Goal: Transaction & Acquisition: Purchase product/service

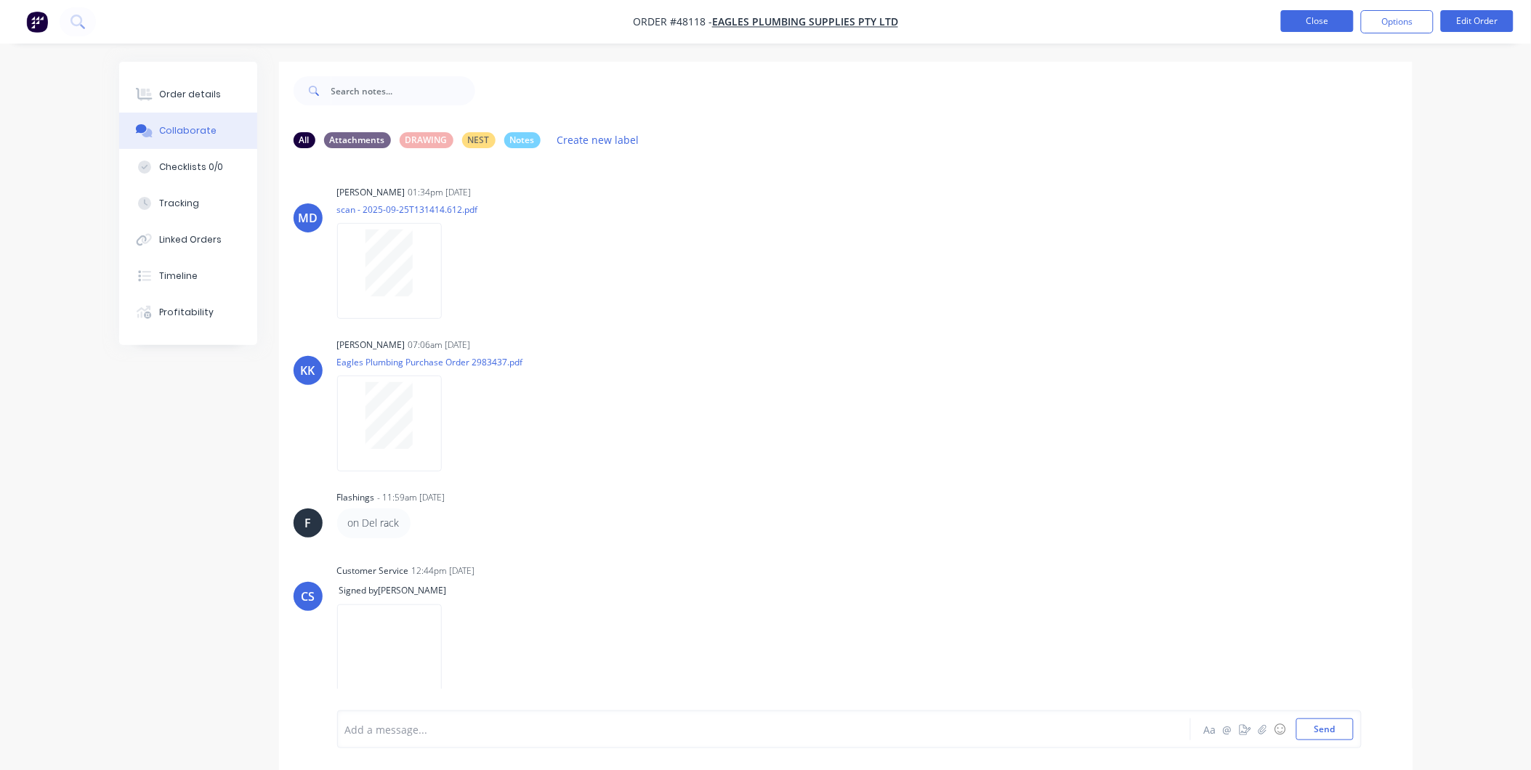
click at [1322, 20] on button "Close" at bounding box center [1317, 21] width 73 height 22
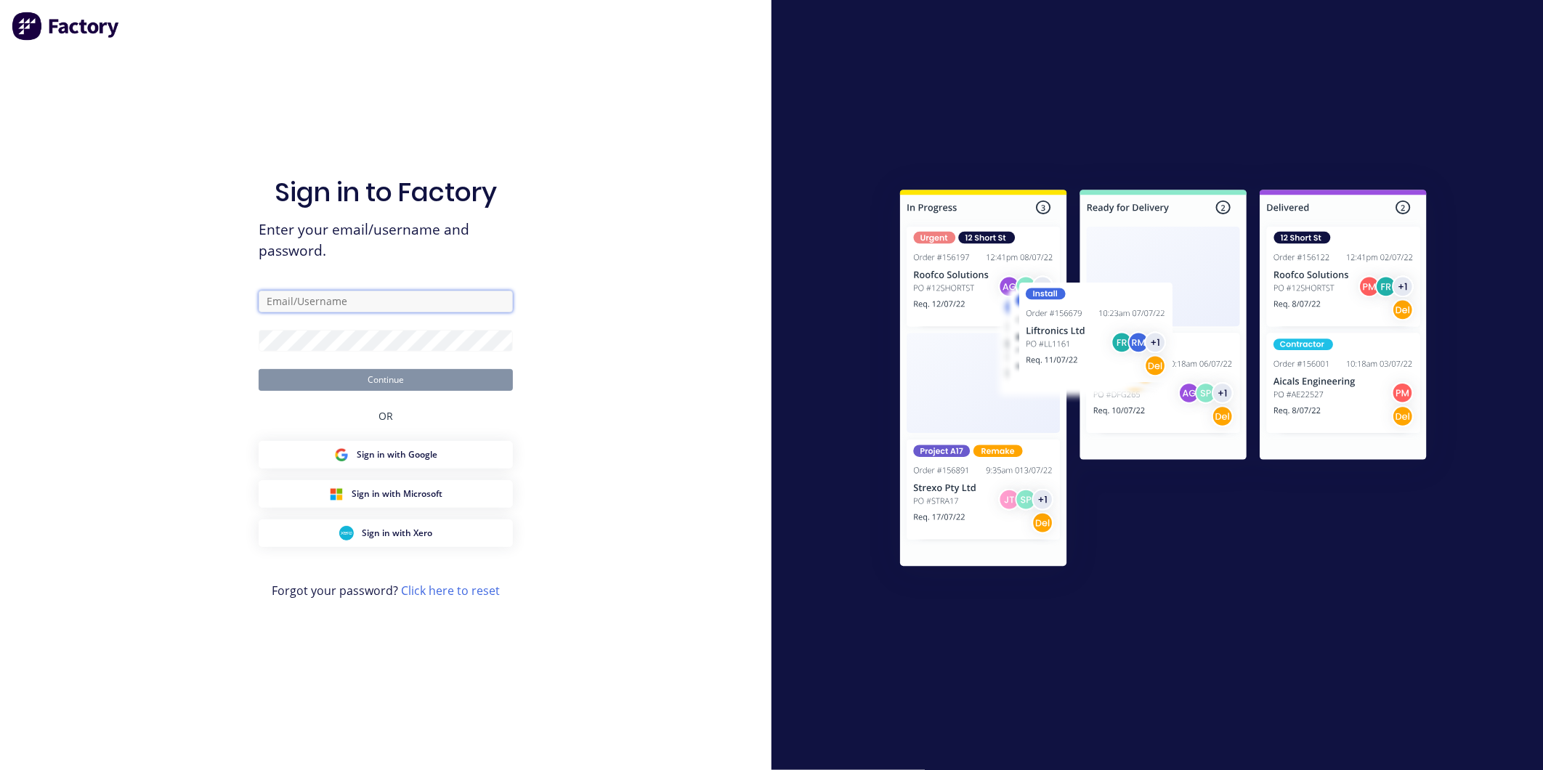
type input "nilesh@academysheetmetal.com.au"
click at [359, 375] on button "Continue" at bounding box center [386, 380] width 254 height 22
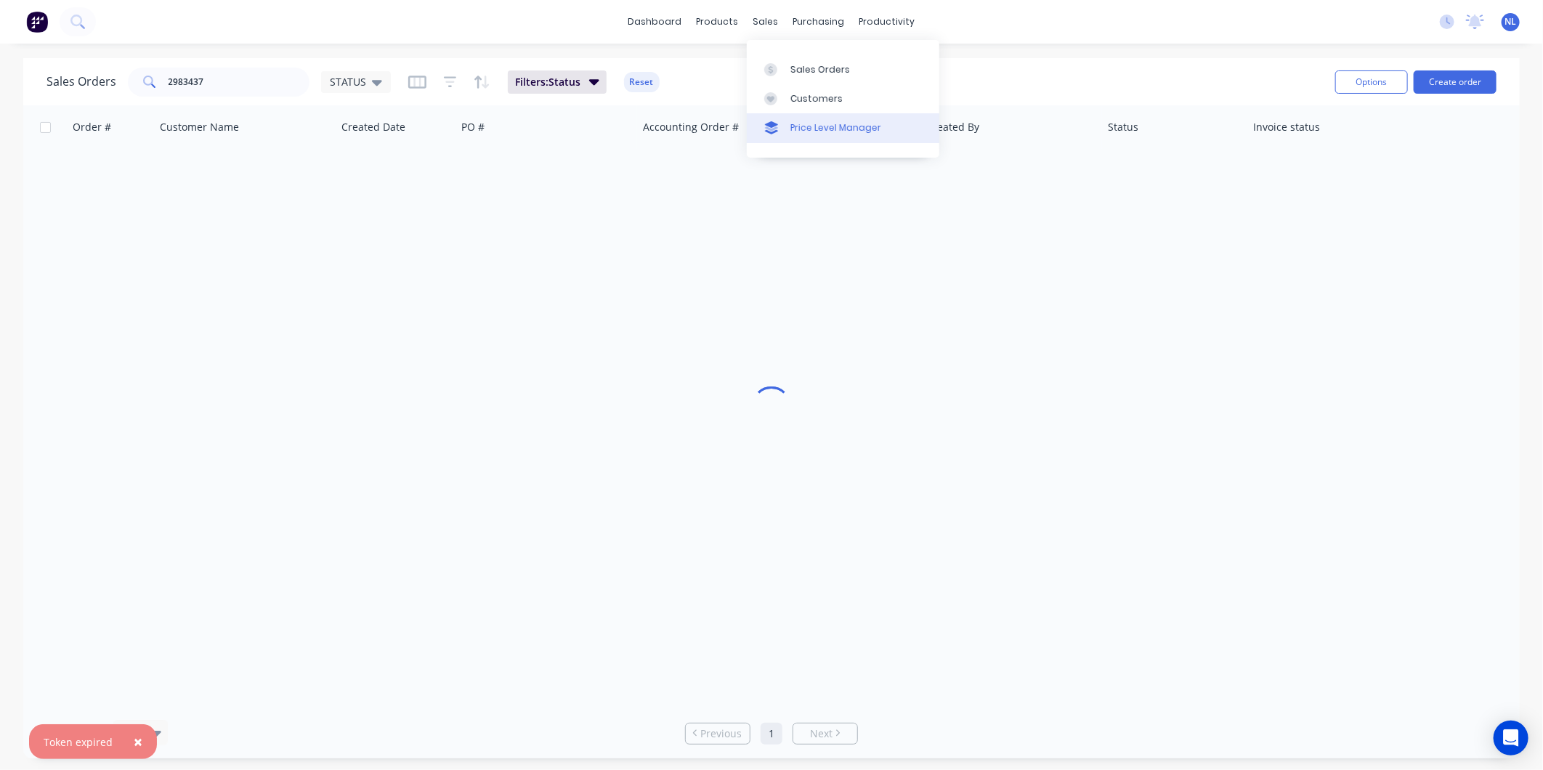
click at [811, 126] on div "Price Level Manager" at bounding box center [836, 127] width 91 height 13
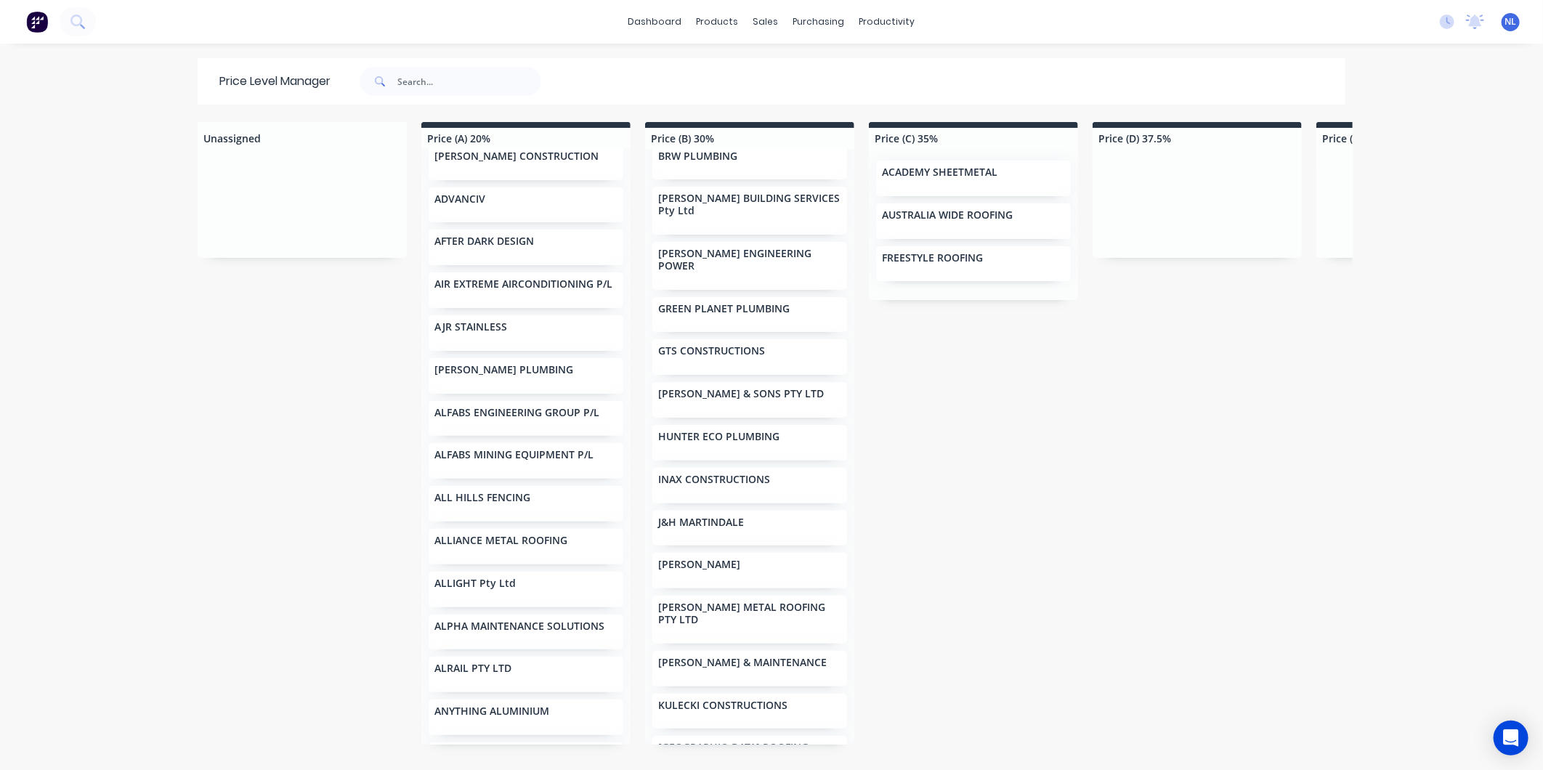
scroll to position [12, 0]
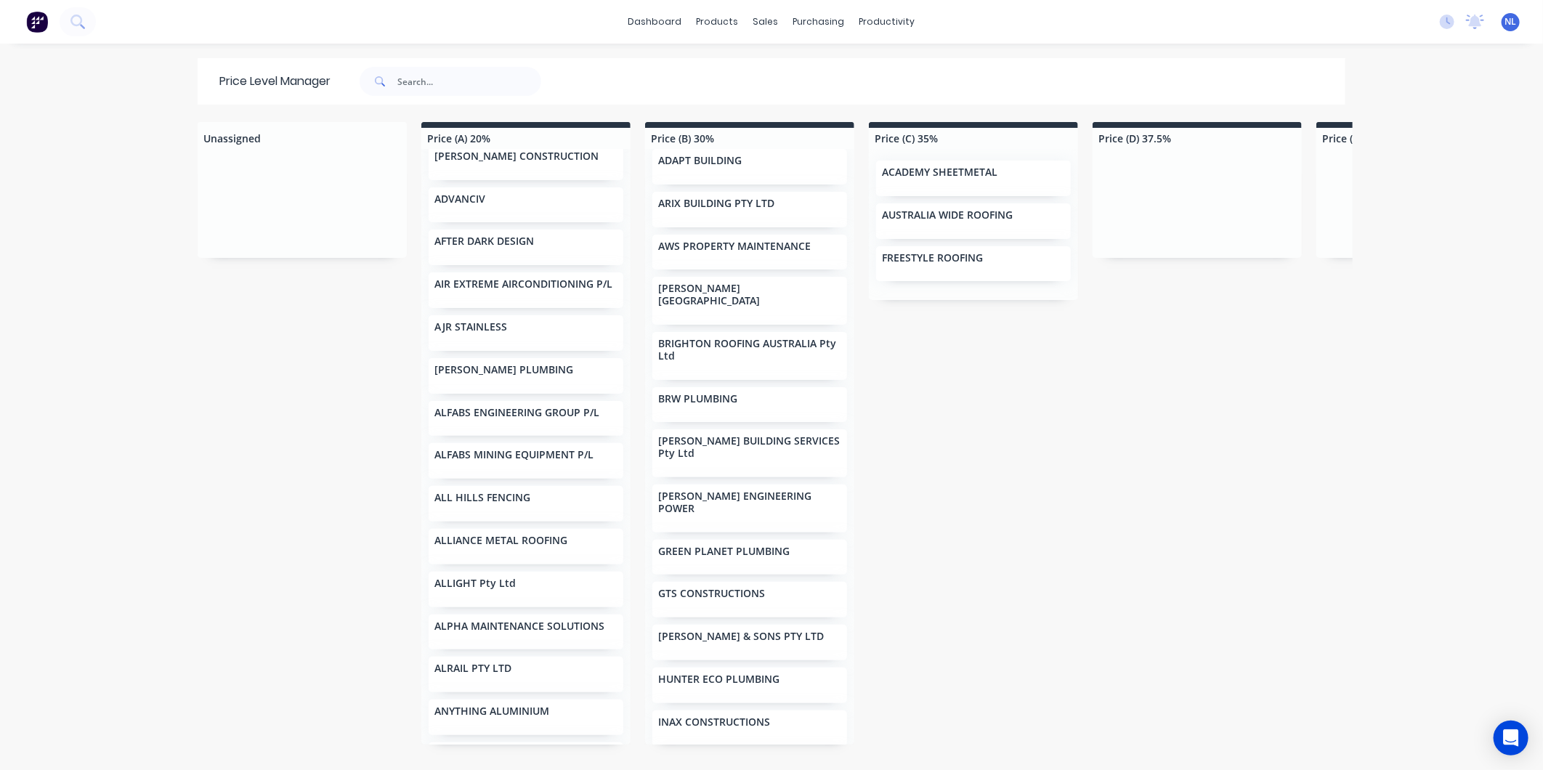
click at [1345, 125] on div "Price (E) 40%" at bounding box center [1421, 135] width 209 height 27
drag, startPoint x: 918, startPoint y: 168, endPoint x: 988, endPoint y: 168, distance: 69.8
click at [988, 168] on p "ACADEMY SHEETMETAL" at bounding box center [940, 172] width 116 height 12
click at [897, 160] on div "Timesheets" at bounding box center [912, 157] width 54 height 13
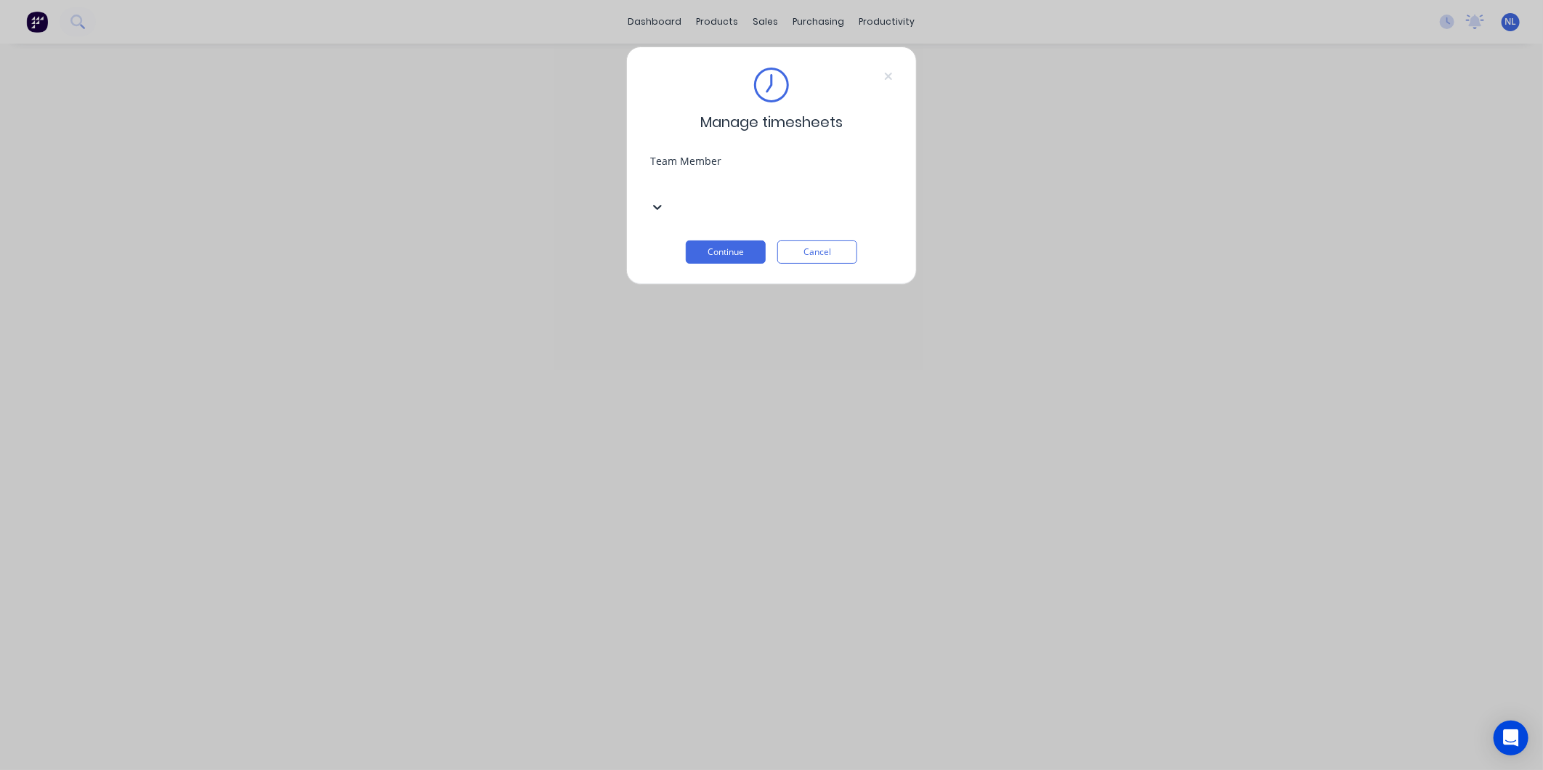
click at [862, 185] on div "Select..." at bounding box center [759, 185] width 218 height 22
click at [732, 241] on button "Continue" at bounding box center [726, 252] width 80 height 23
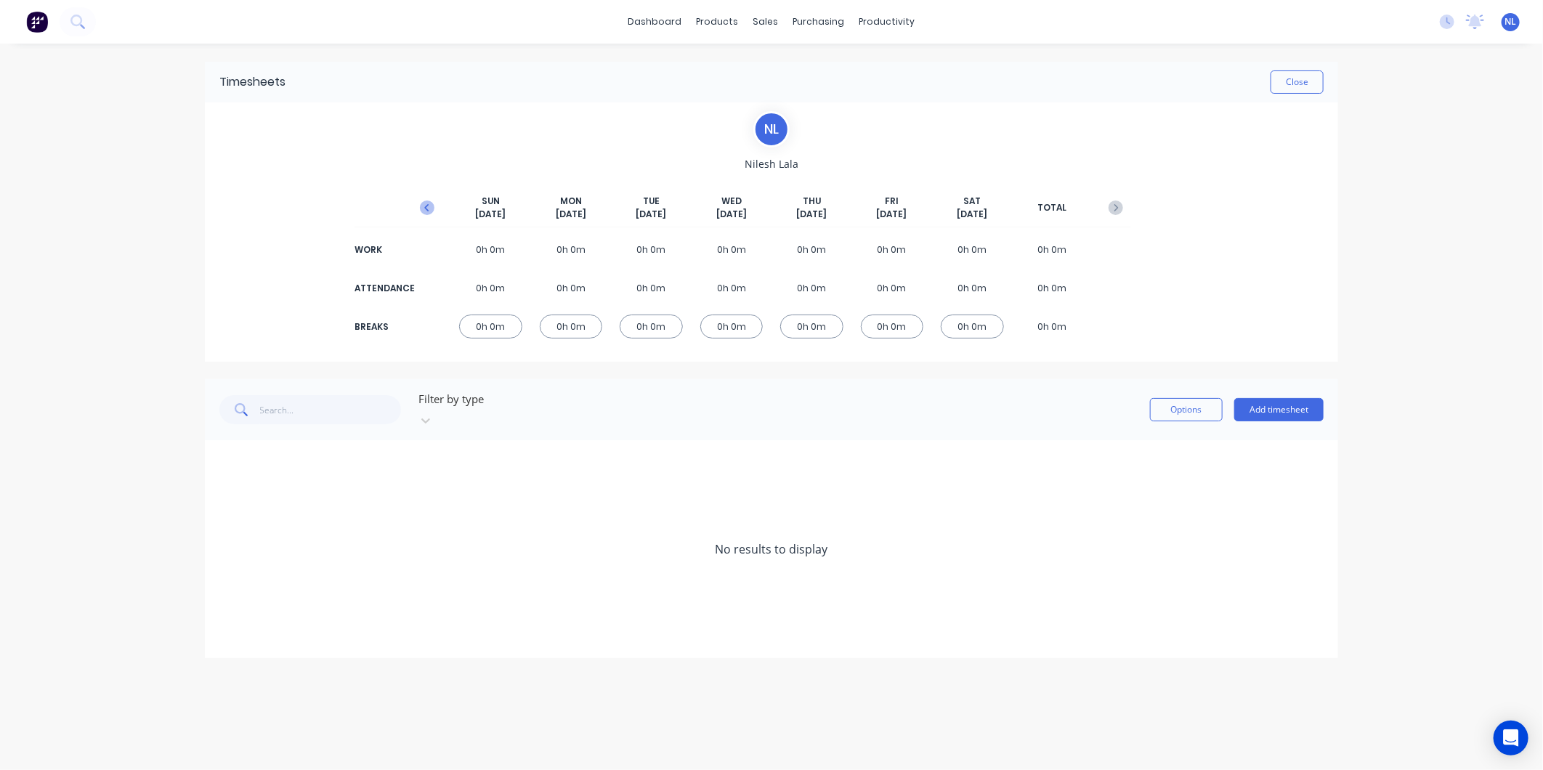
click at [432, 209] on icon "button" at bounding box center [427, 208] width 15 height 15
click at [1309, 86] on button "Close" at bounding box center [1297, 81] width 53 height 23
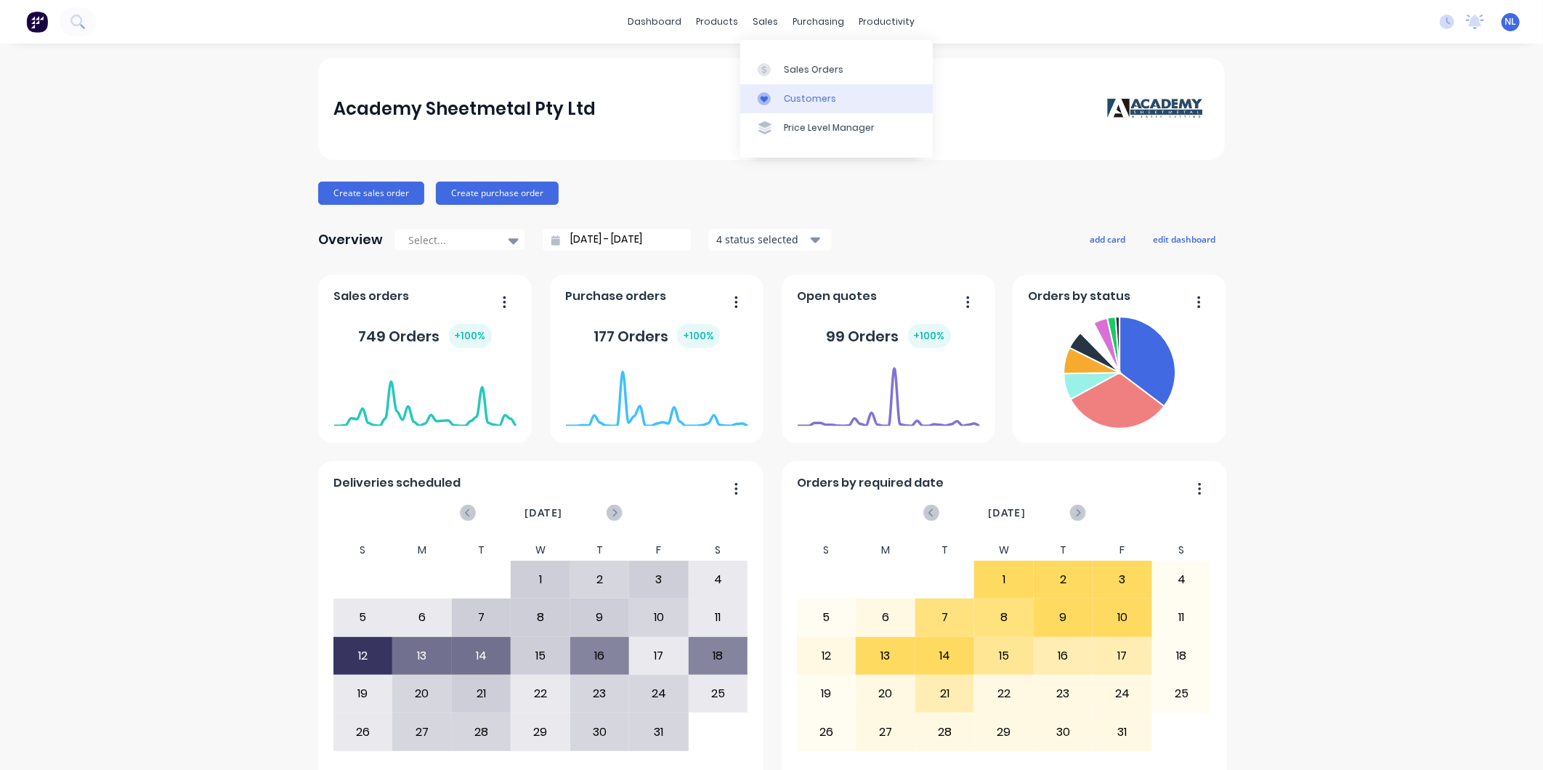
click at [802, 95] on div "Customers" at bounding box center [810, 98] width 52 height 13
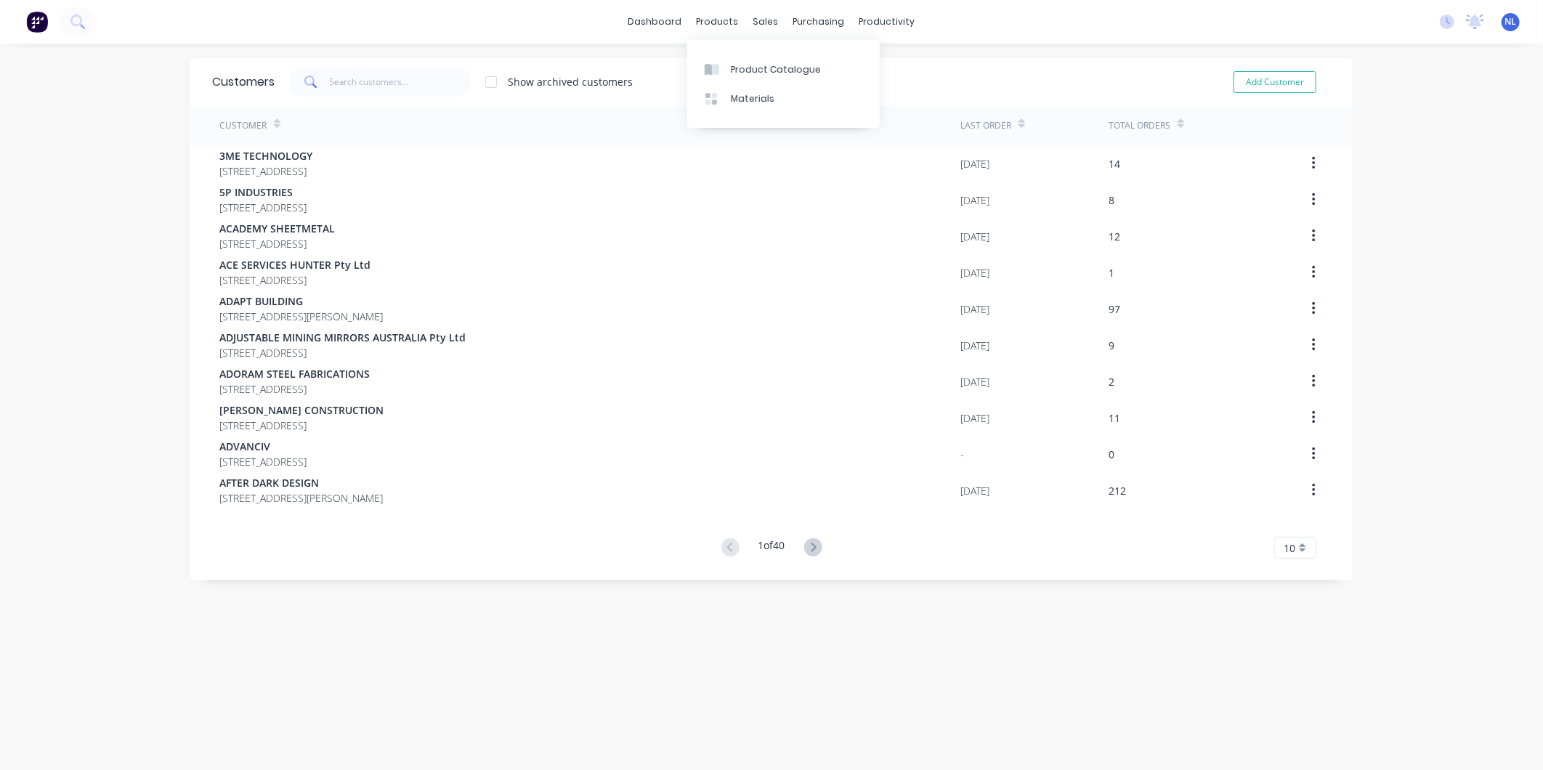
click at [739, 113] on div "Product Catalogue Materials" at bounding box center [783, 84] width 193 height 88
click at [751, 105] on link "Materials" at bounding box center [783, 98] width 193 height 29
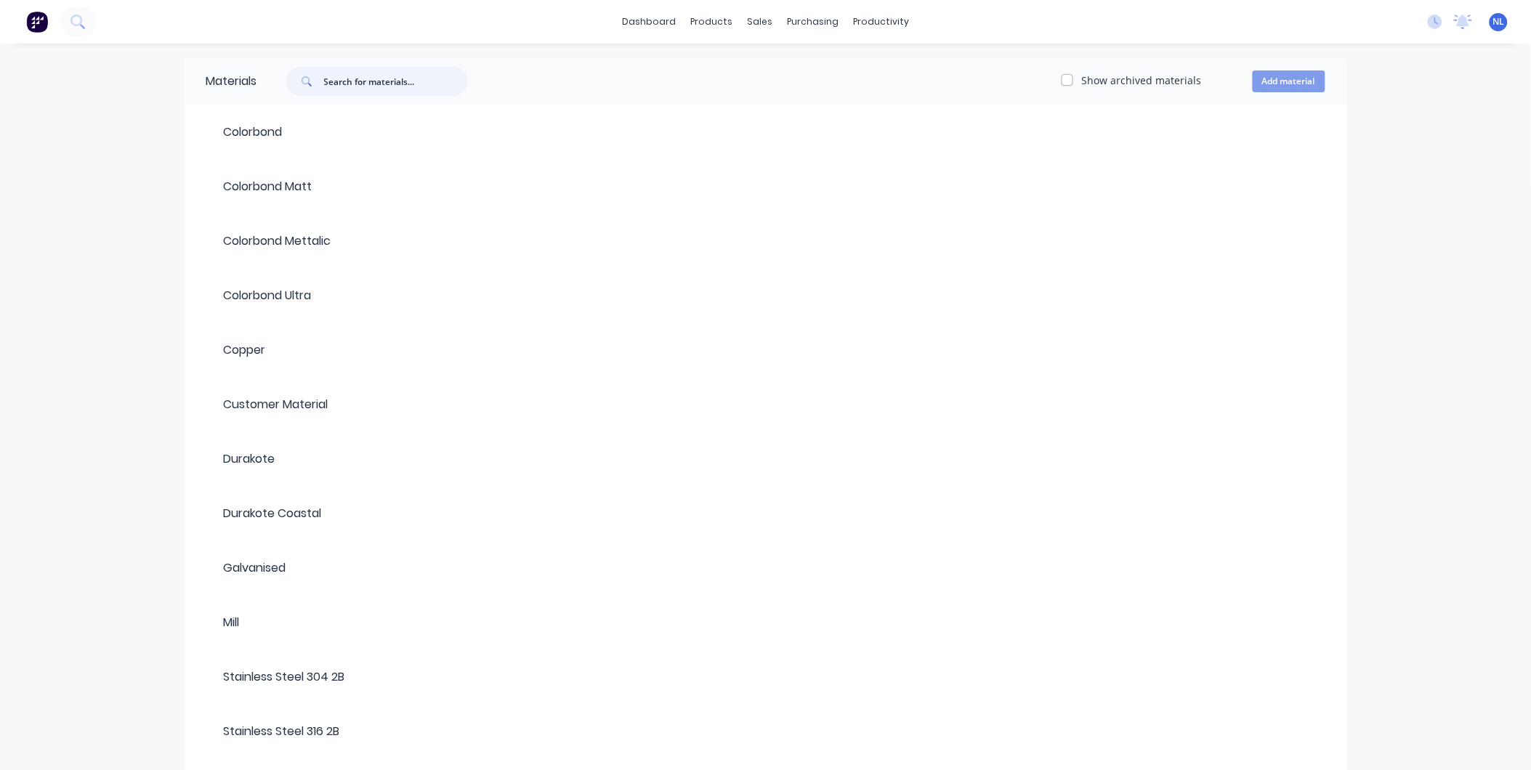
click at [364, 89] on input "text" at bounding box center [396, 81] width 144 height 29
click at [62, 221] on div "Materials Show archived materials Add material Colorbond Colorbond Matt Colorbo…" at bounding box center [765, 447] width 1531 height 806
click at [808, 97] on div "Customers" at bounding box center [810, 98] width 52 height 13
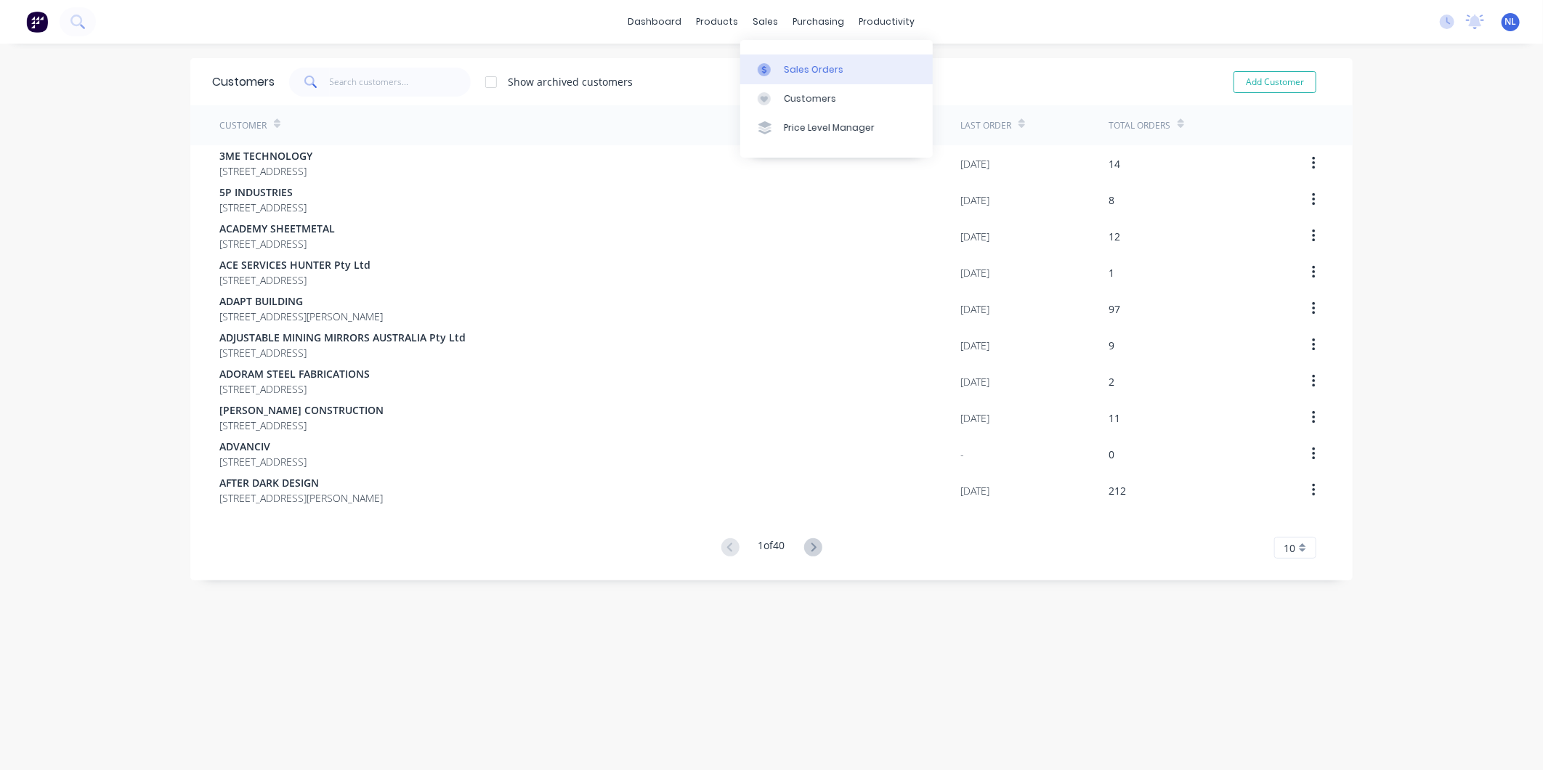
click at [819, 60] on link "Sales Orders" at bounding box center [836, 68] width 193 height 29
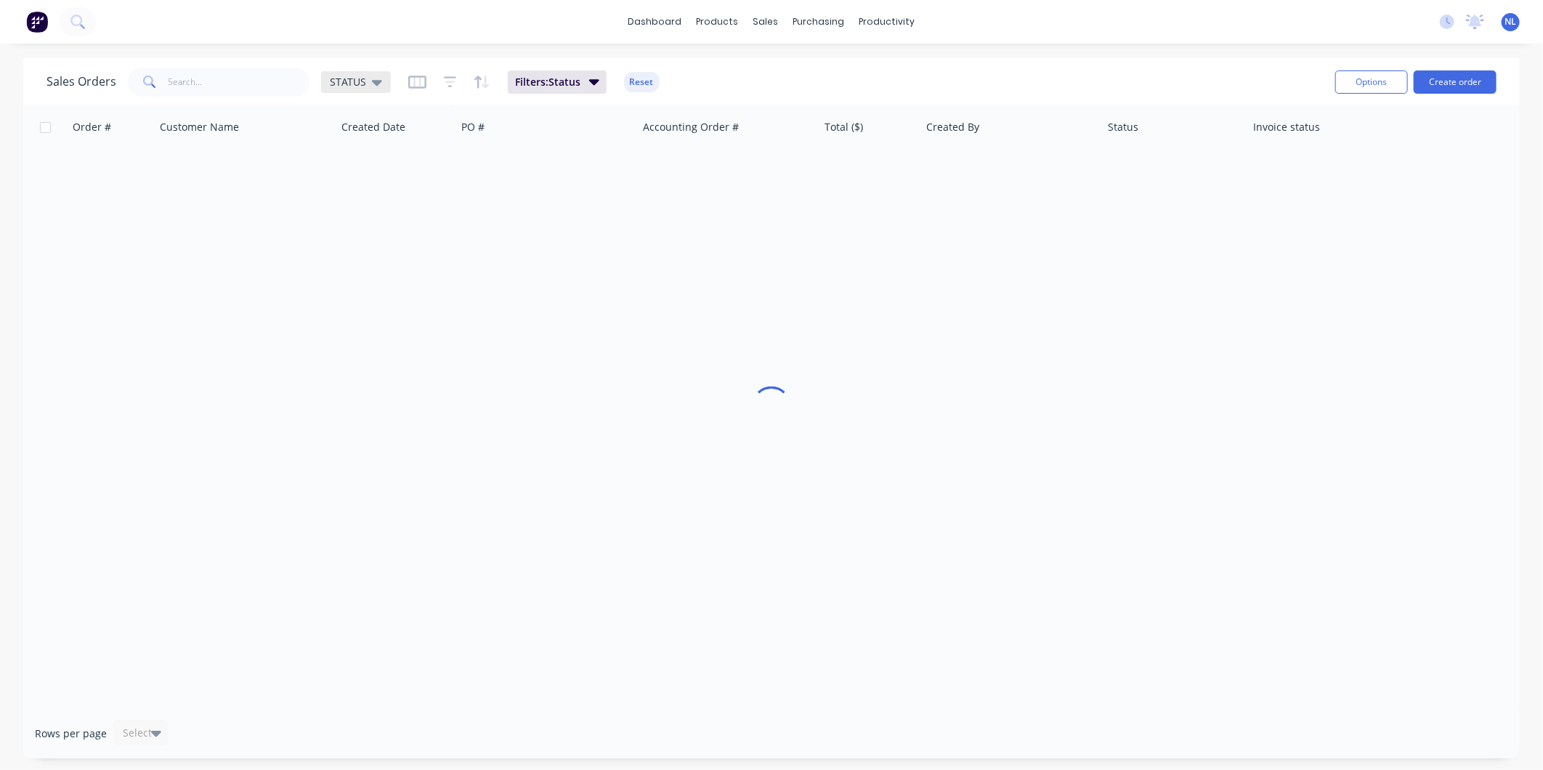
click at [372, 75] on icon at bounding box center [377, 82] width 10 height 16
click at [263, 84] on input "text" at bounding box center [240, 82] width 142 height 29
paste input "2983437"
type input "2983437"
click at [554, 89] on button "Filters: Status" at bounding box center [557, 81] width 99 height 23
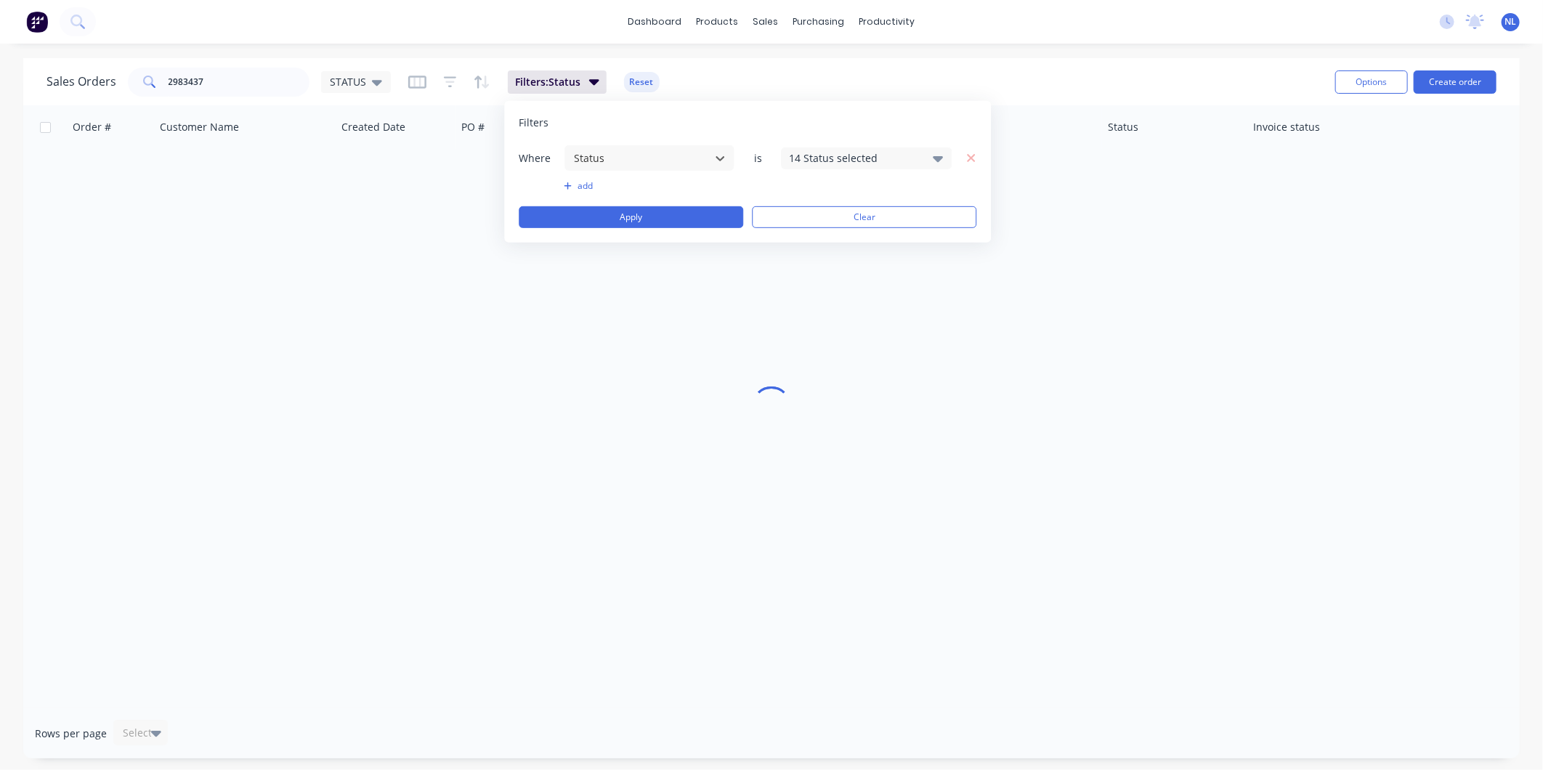
click at [770, 73] on div "Sales Orders 2983437 STATUS Filters: Status Reset" at bounding box center [685, 82] width 1277 height 36
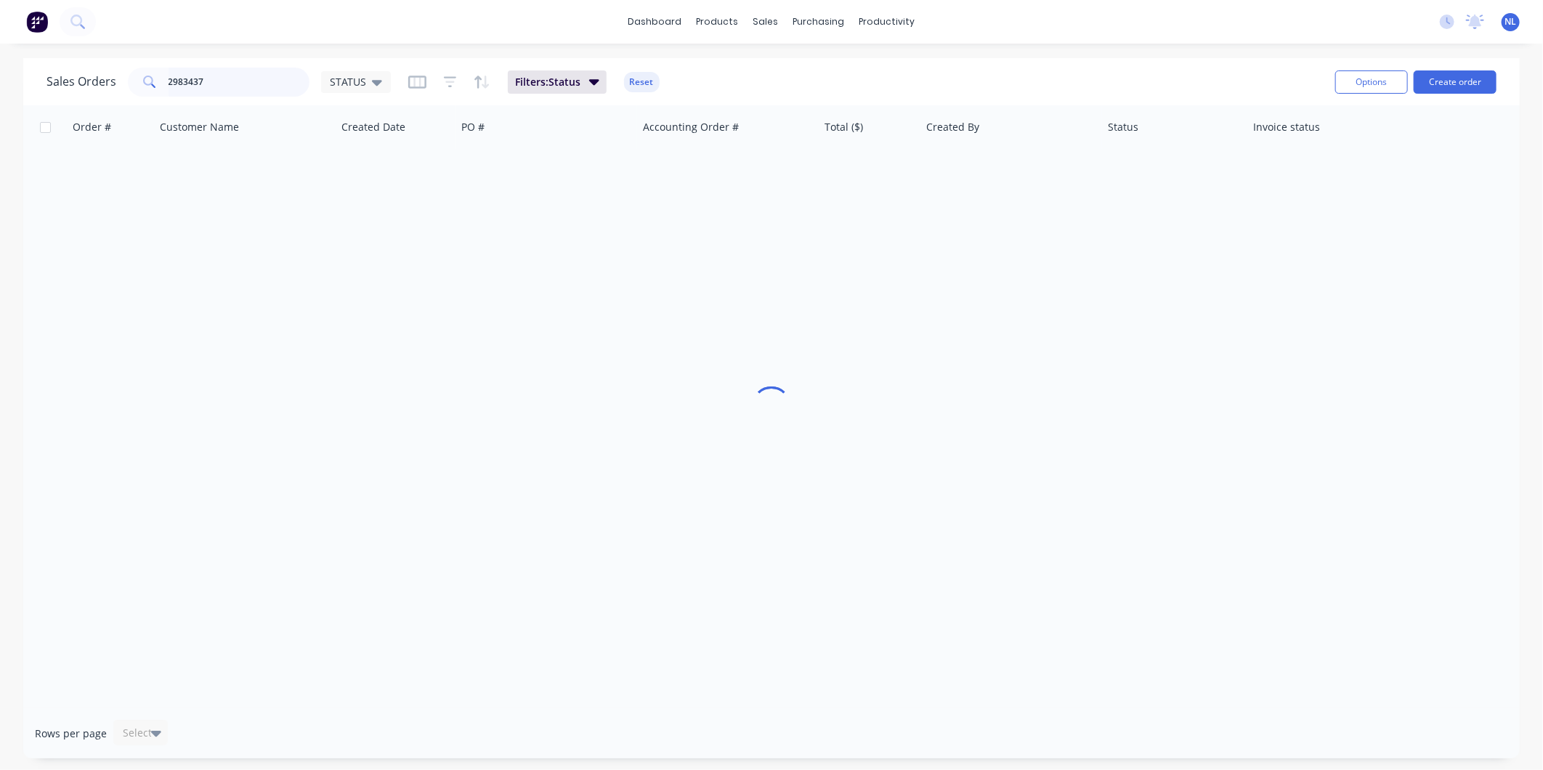
click at [264, 70] on input "2983437" at bounding box center [240, 82] width 142 height 29
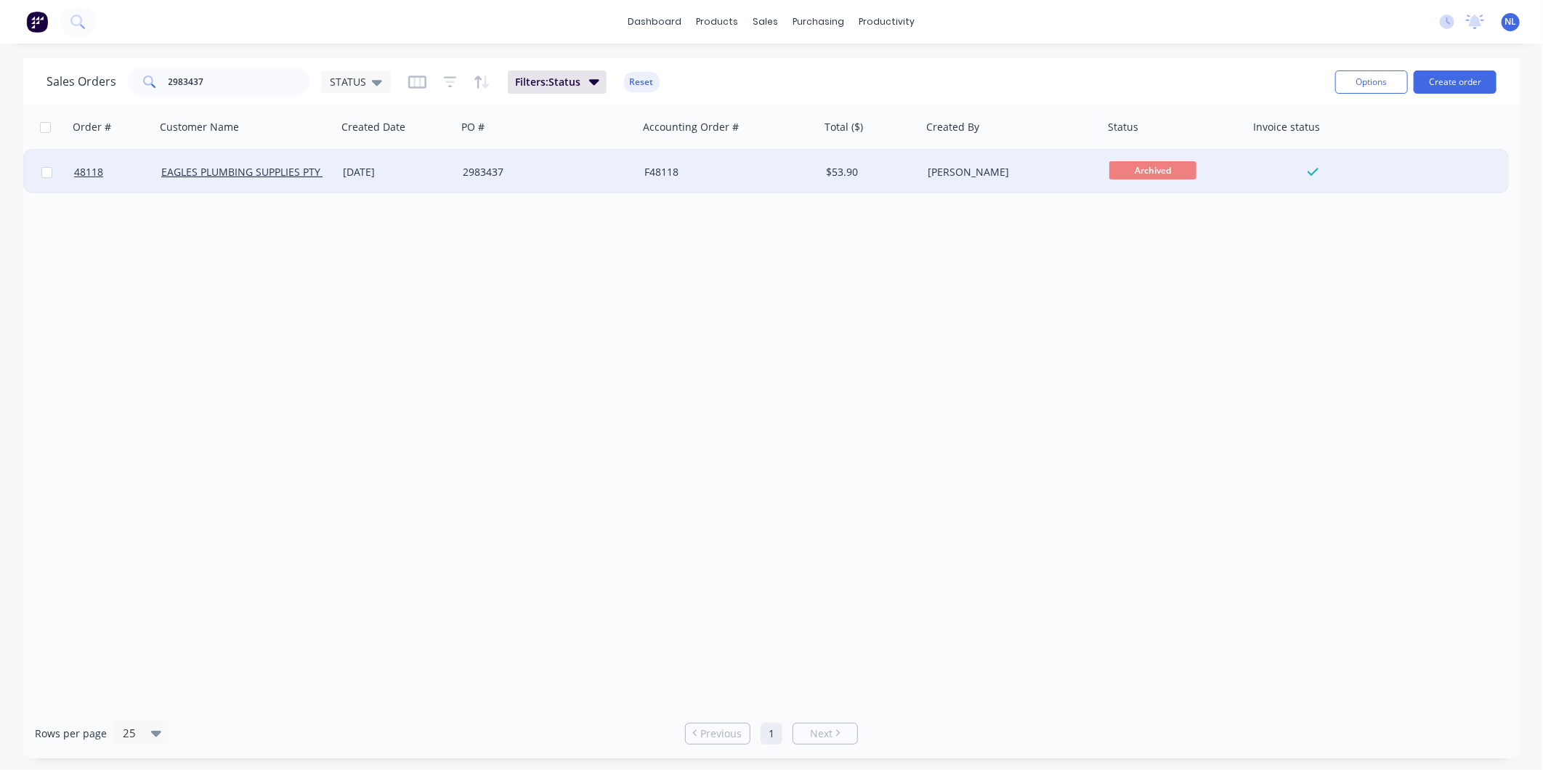
click at [802, 171] on div "F48118" at bounding box center [725, 172] width 161 height 15
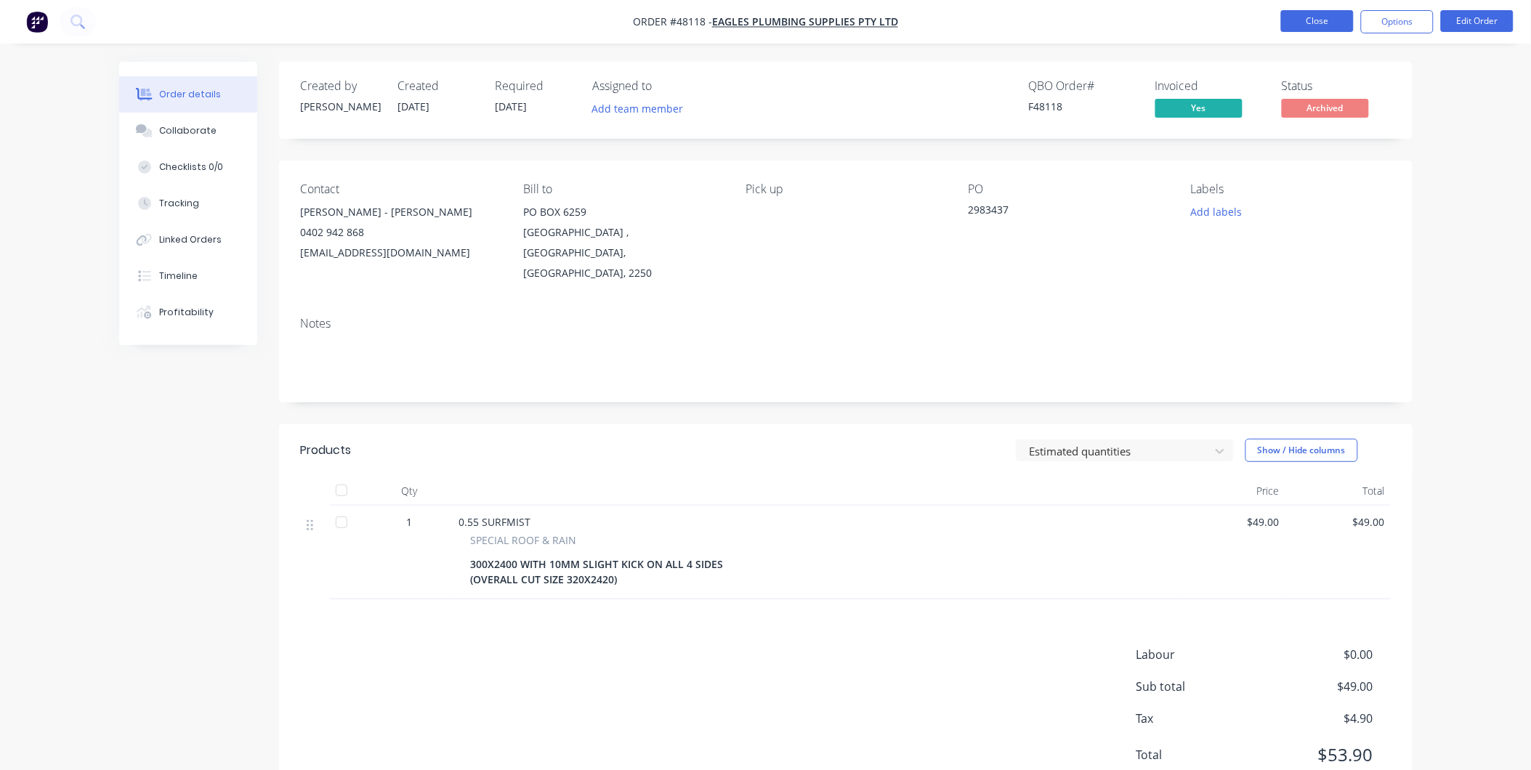
click at [1332, 31] on button "Close" at bounding box center [1317, 21] width 73 height 22
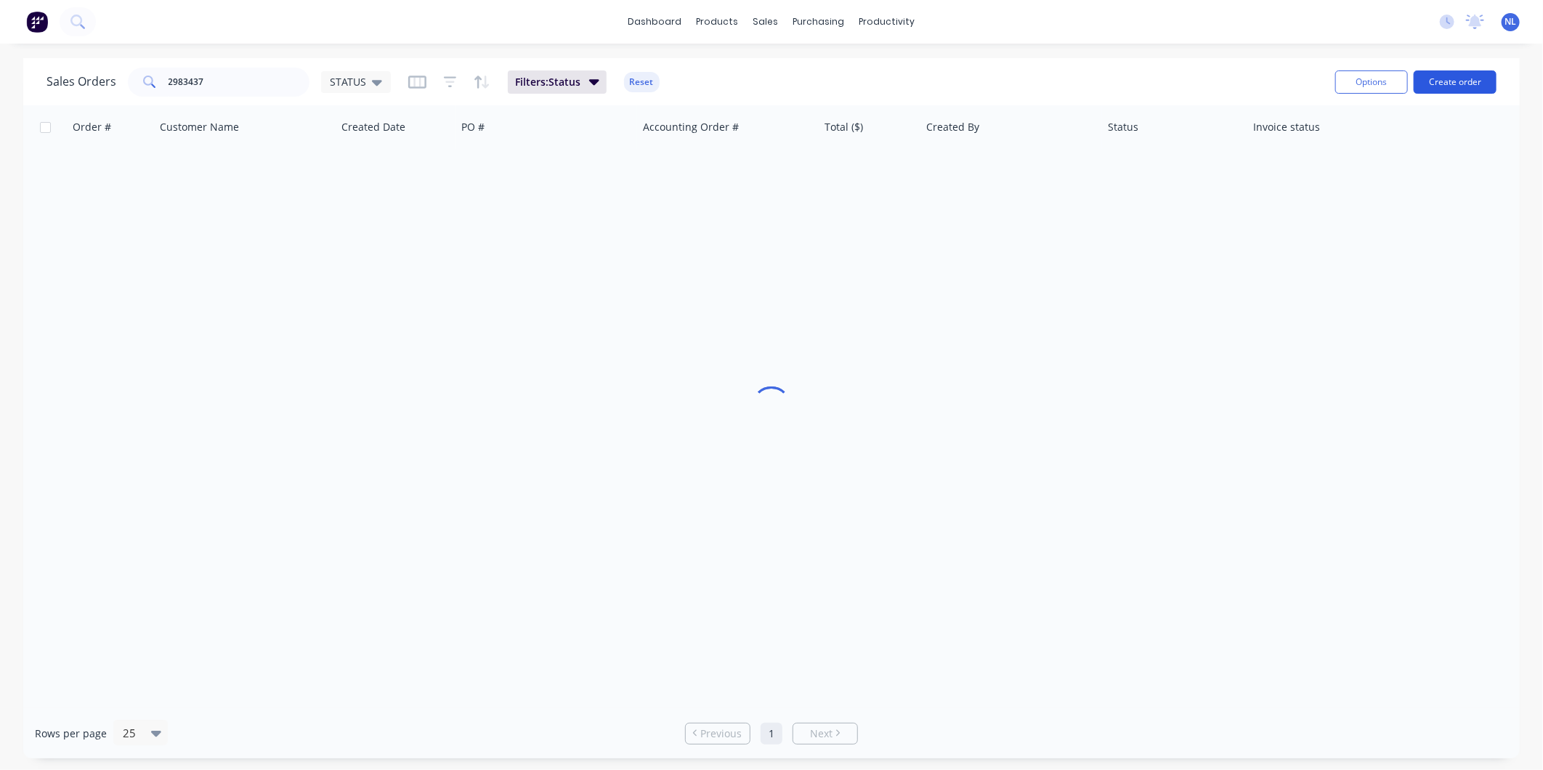
click at [1476, 81] on button "Create order" at bounding box center [1455, 81] width 83 height 23
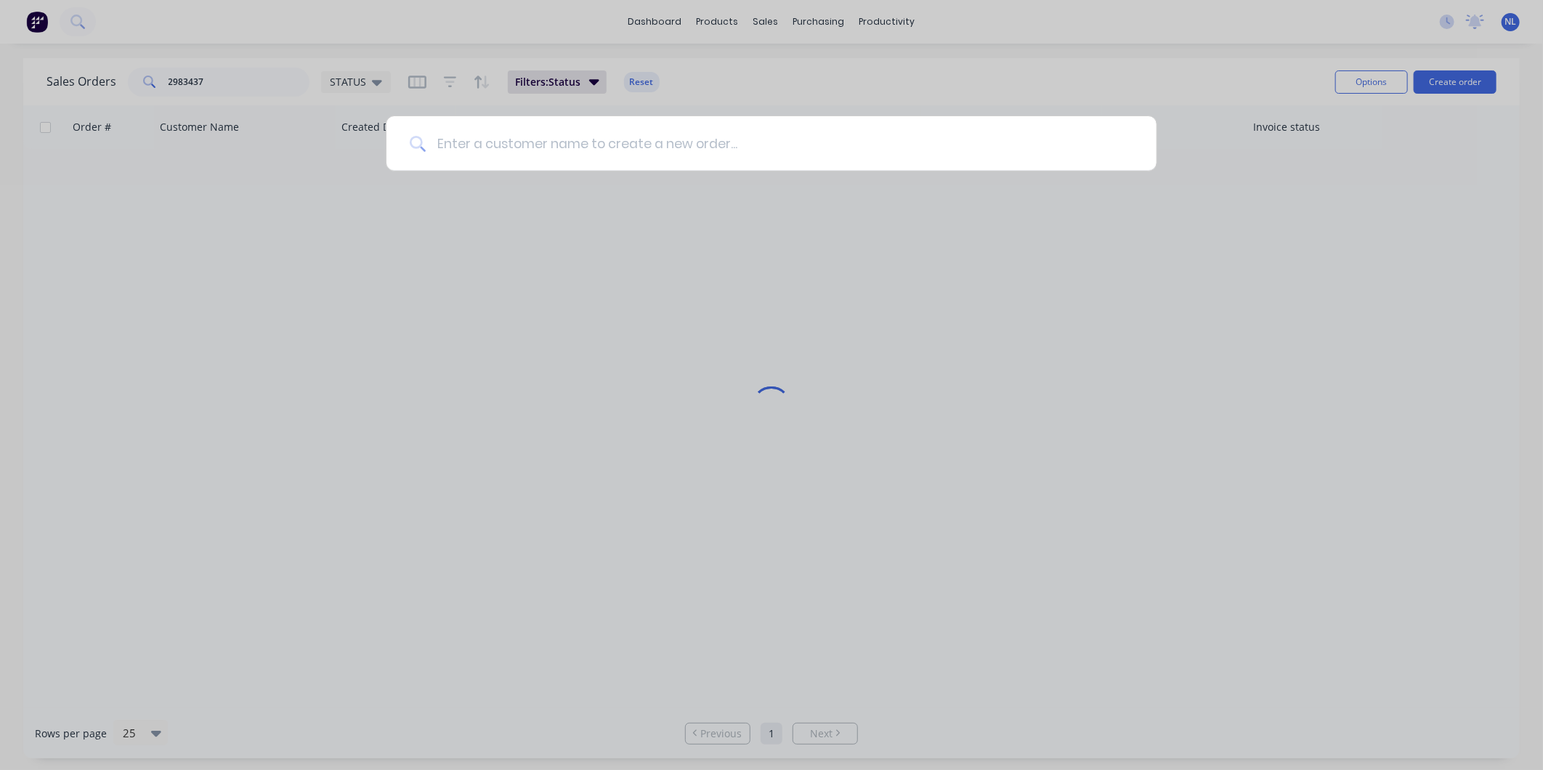
click at [575, 142] on input at bounding box center [780, 143] width 708 height 54
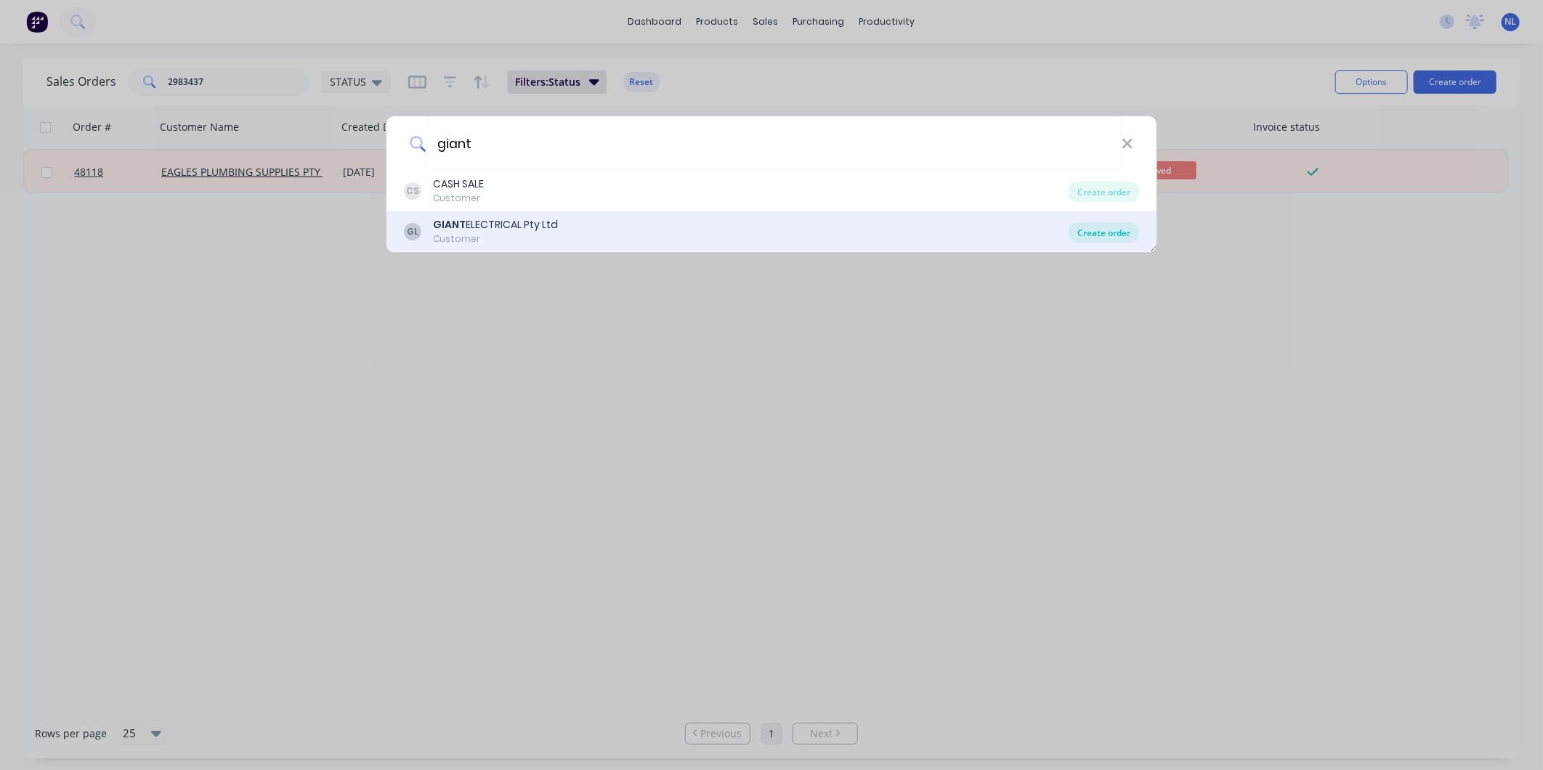
type input "giant"
click at [1085, 227] on div "Create order" at bounding box center [1104, 232] width 70 height 20
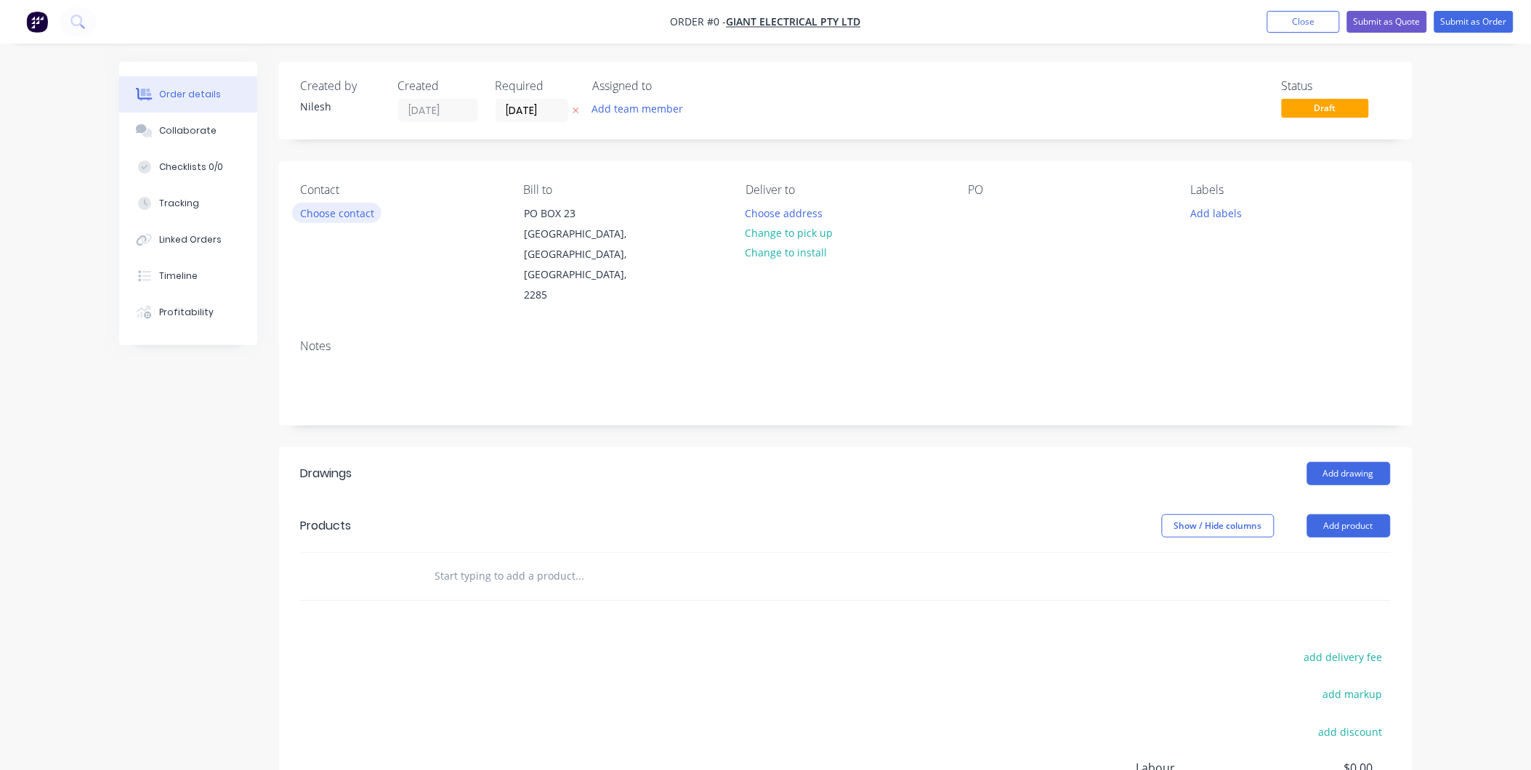
click at [374, 212] on button "Choose contact" at bounding box center [336, 213] width 89 height 20
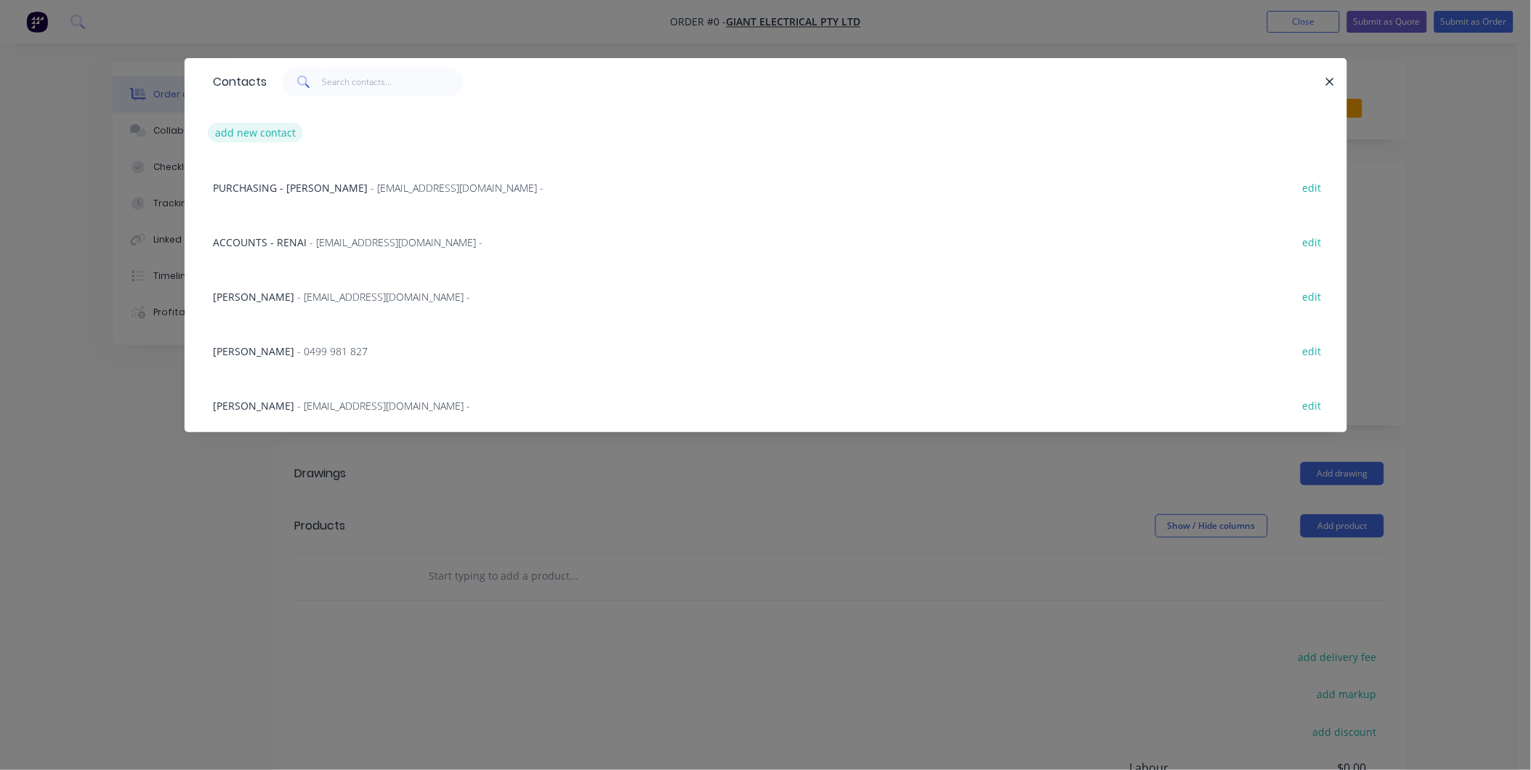
click at [255, 138] on button "add new contact" at bounding box center [256, 133] width 96 height 20
select select "AU"
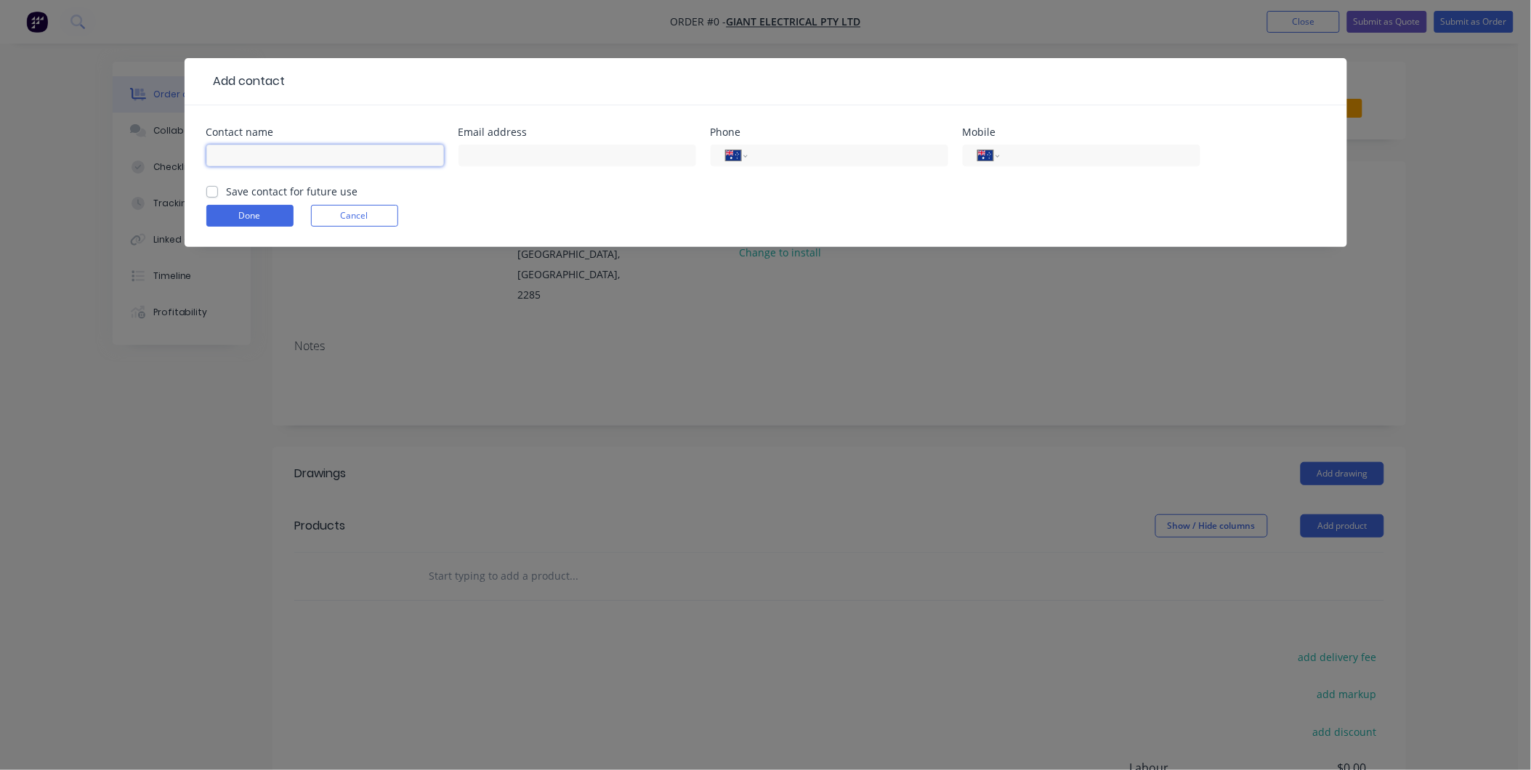
click at [296, 163] on input "text" at bounding box center [325, 156] width 238 height 22
click at [296, 163] on input "[PERSON_NAME]" at bounding box center [325, 156] width 238 height 22
type input "[PERSON_NAME]"
click at [561, 146] on input "text" at bounding box center [577, 156] width 238 height 22
paste input "[PERSON_NAME] <[PERSON_NAME][EMAIL_ADDRESS][DOMAIN_NAME]>"
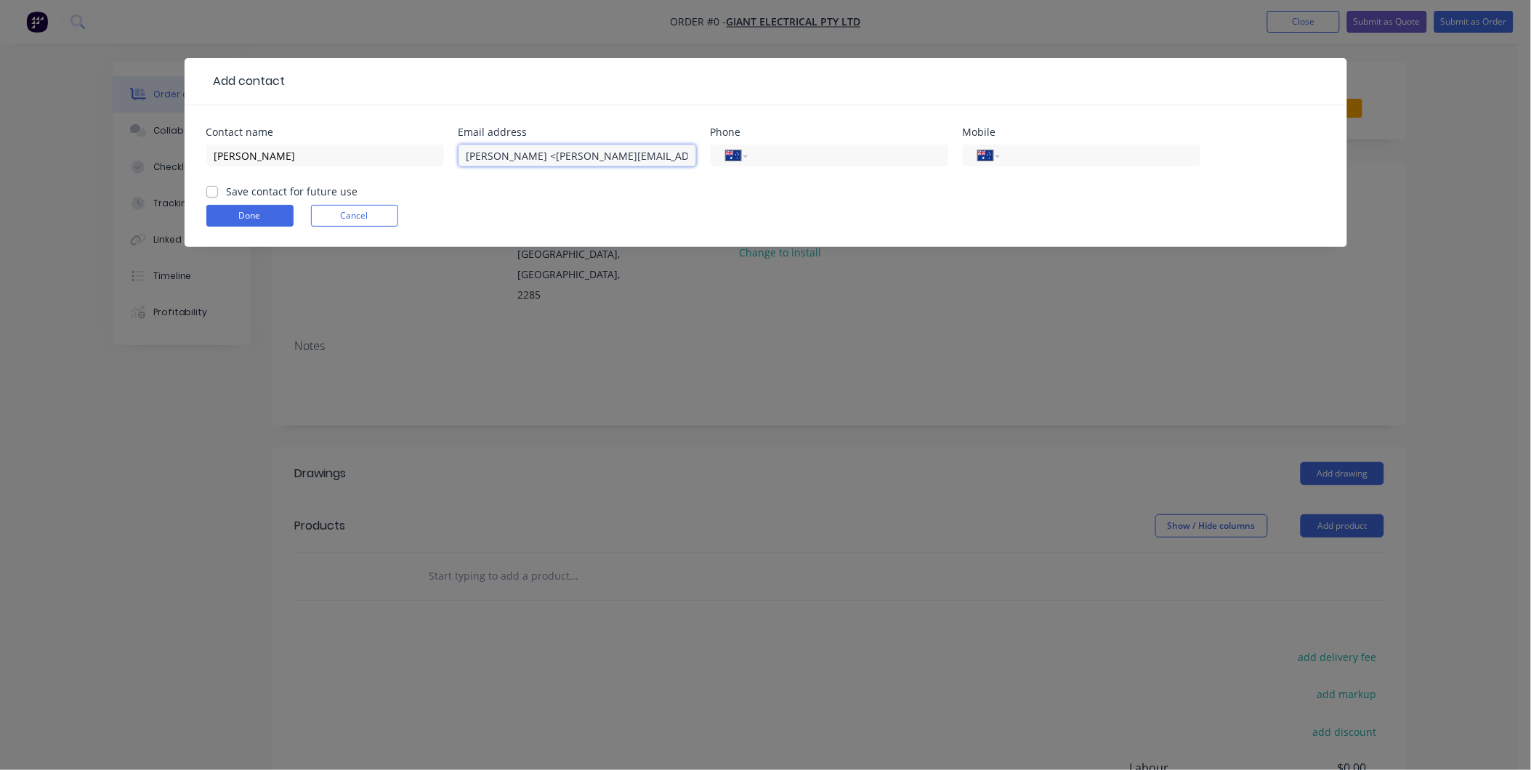
drag, startPoint x: 541, startPoint y: 155, endPoint x: 1, endPoint y: 162, distance: 539.9
click at [1, 162] on div "Add contact Contact name [PERSON_NAME] Email address [PERSON_NAME] <[PERSON_NAM…" at bounding box center [765, 385] width 1531 height 770
click at [650, 153] on input "[PERSON_NAME][EMAIL_ADDRESS][DOMAIN_NAME]>" at bounding box center [577, 156] width 238 height 22
type input "[PERSON_NAME][EMAIL_ADDRESS][DOMAIN_NAME]"
drag, startPoint x: 1020, startPoint y: 155, endPoint x: 1006, endPoint y: 171, distance: 21.6
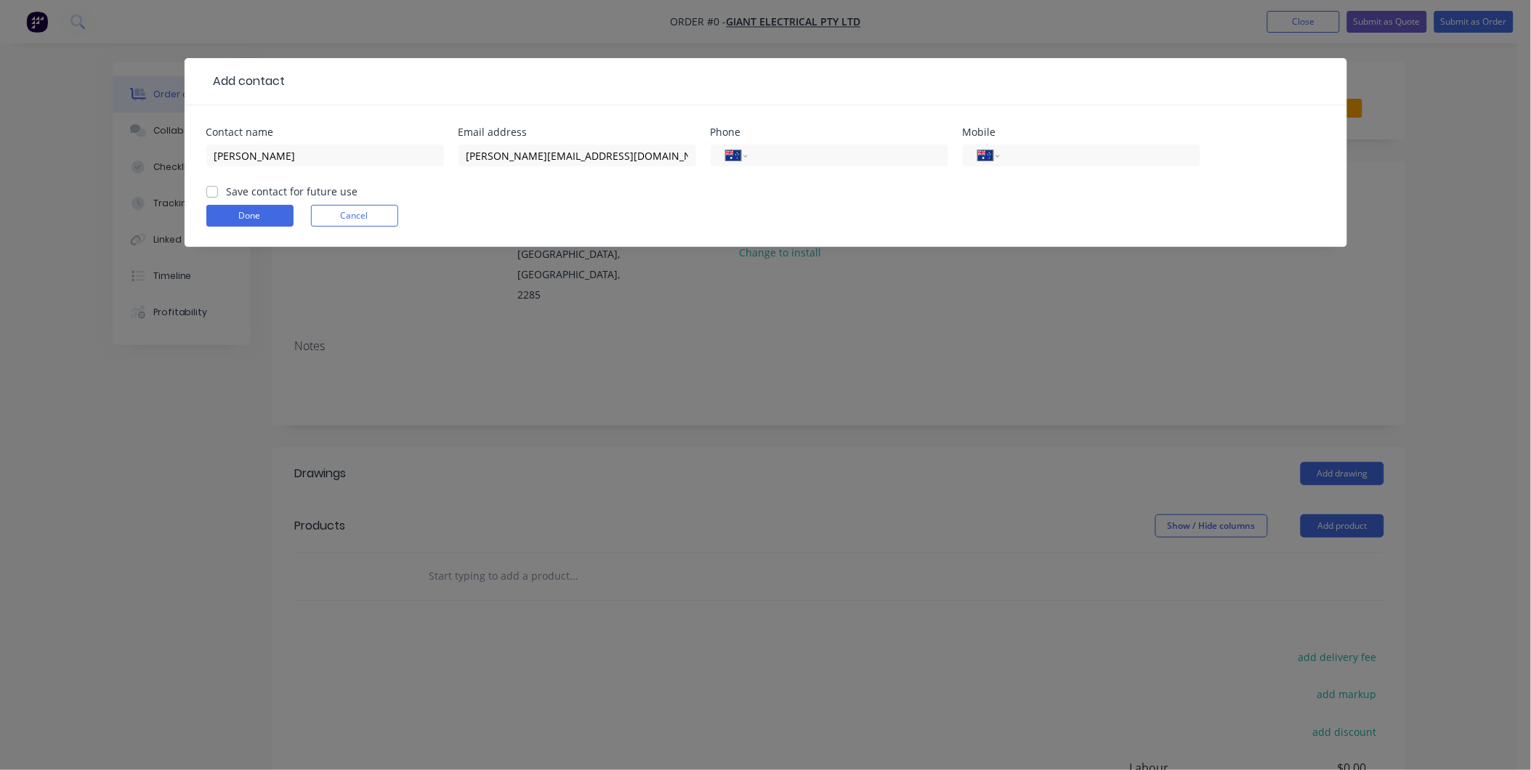
click at [1020, 155] on input "tel" at bounding box center [1097, 156] width 174 height 17
paste input "0412 499 889"
type input "0412 499 889"
click at [264, 196] on label "Save contact for future use" at bounding box center [293, 191] width 132 height 15
click at [218, 196] on input "Save contact for future use" at bounding box center [212, 191] width 12 height 14
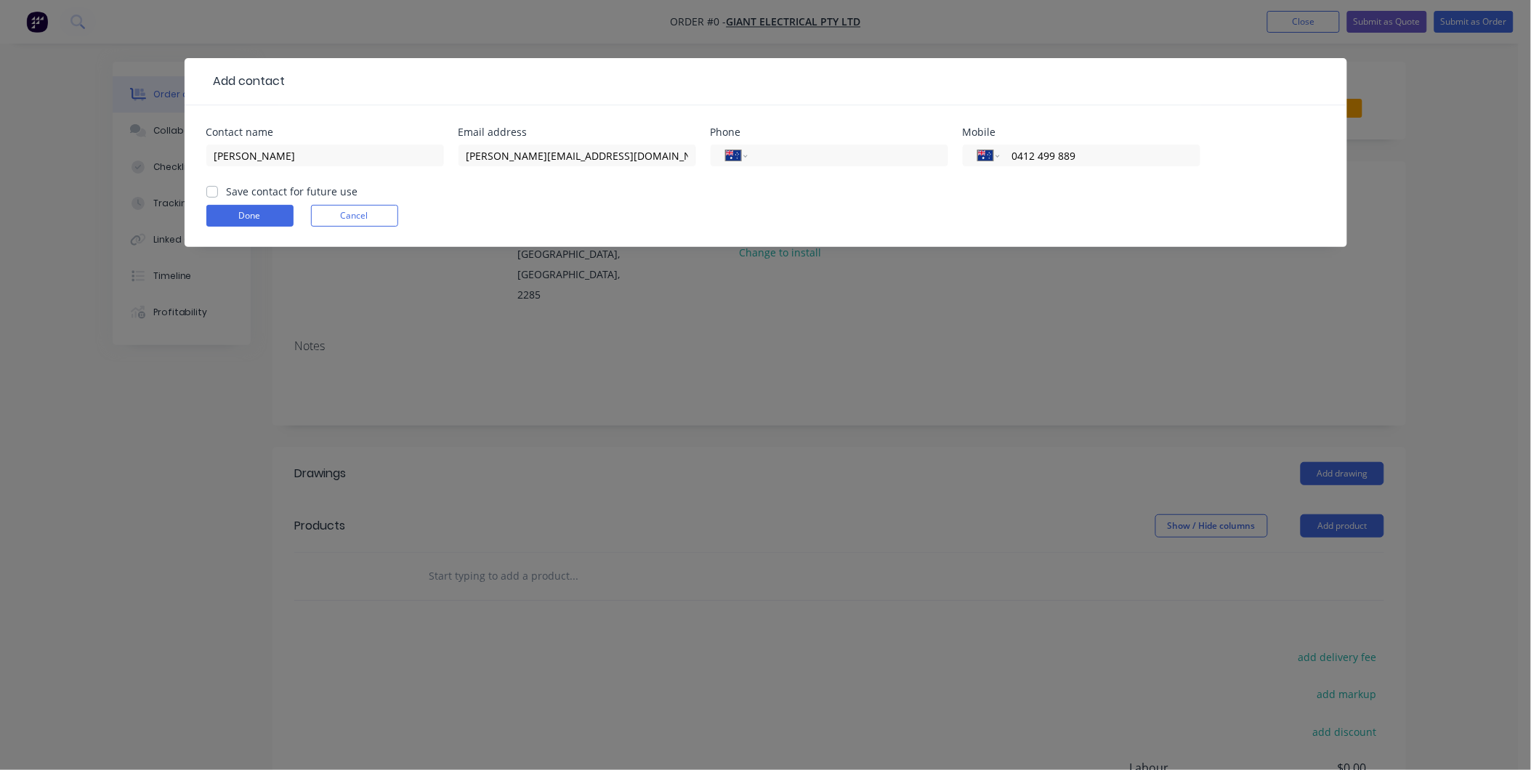
checkbox input "true"
click at [255, 212] on button "Done" at bounding box center [249, 216] width 87 height 22
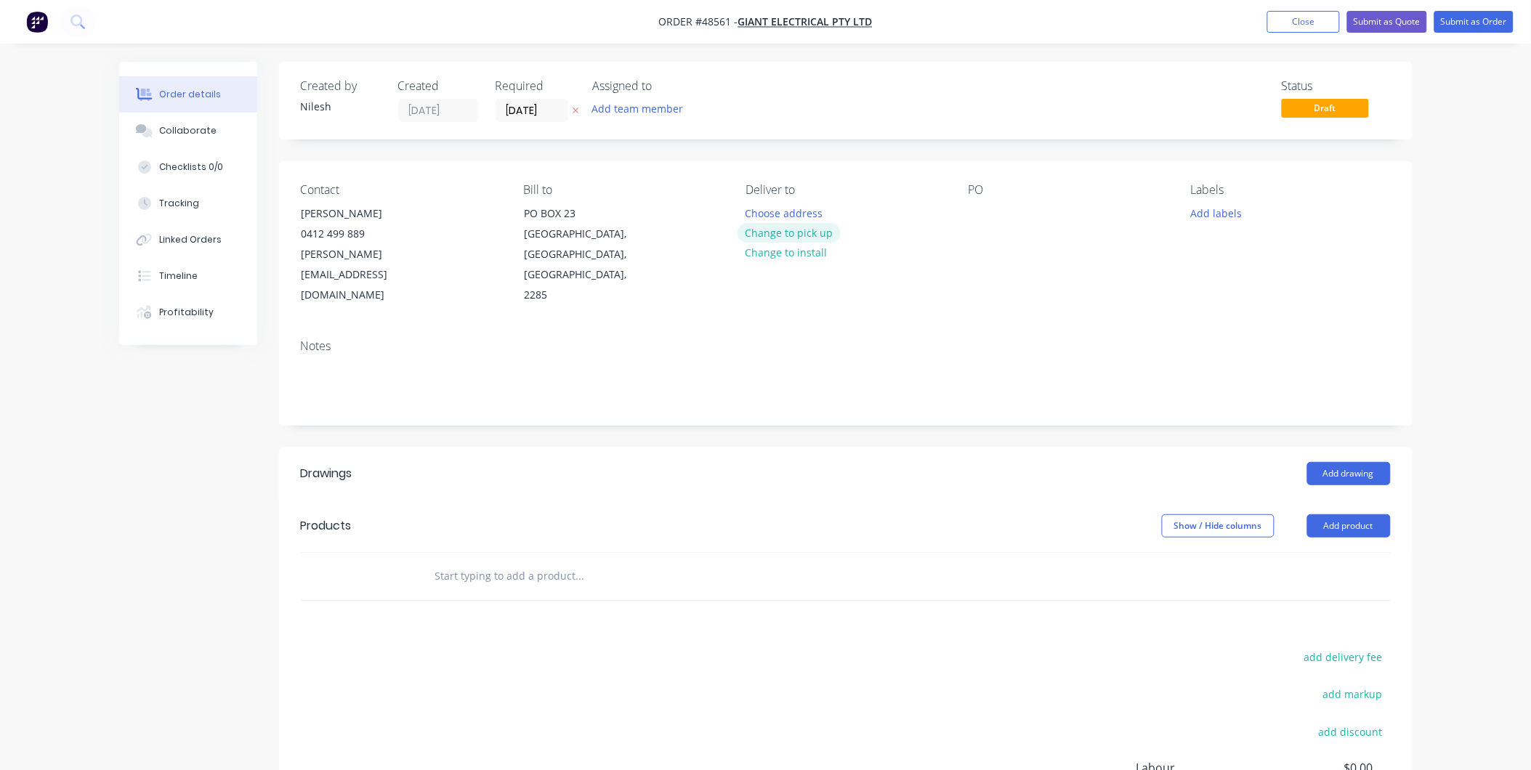
click at [780, 227] on button "Change to pick up" at bounding box center [789, 233] width 103 height 20
click at [997, 227] on div "PO" at bounding box center [1068, 244] width 199 height 123
click at [983, 214] on div at bounding box center [980, 213] width 23 height 21
paste div
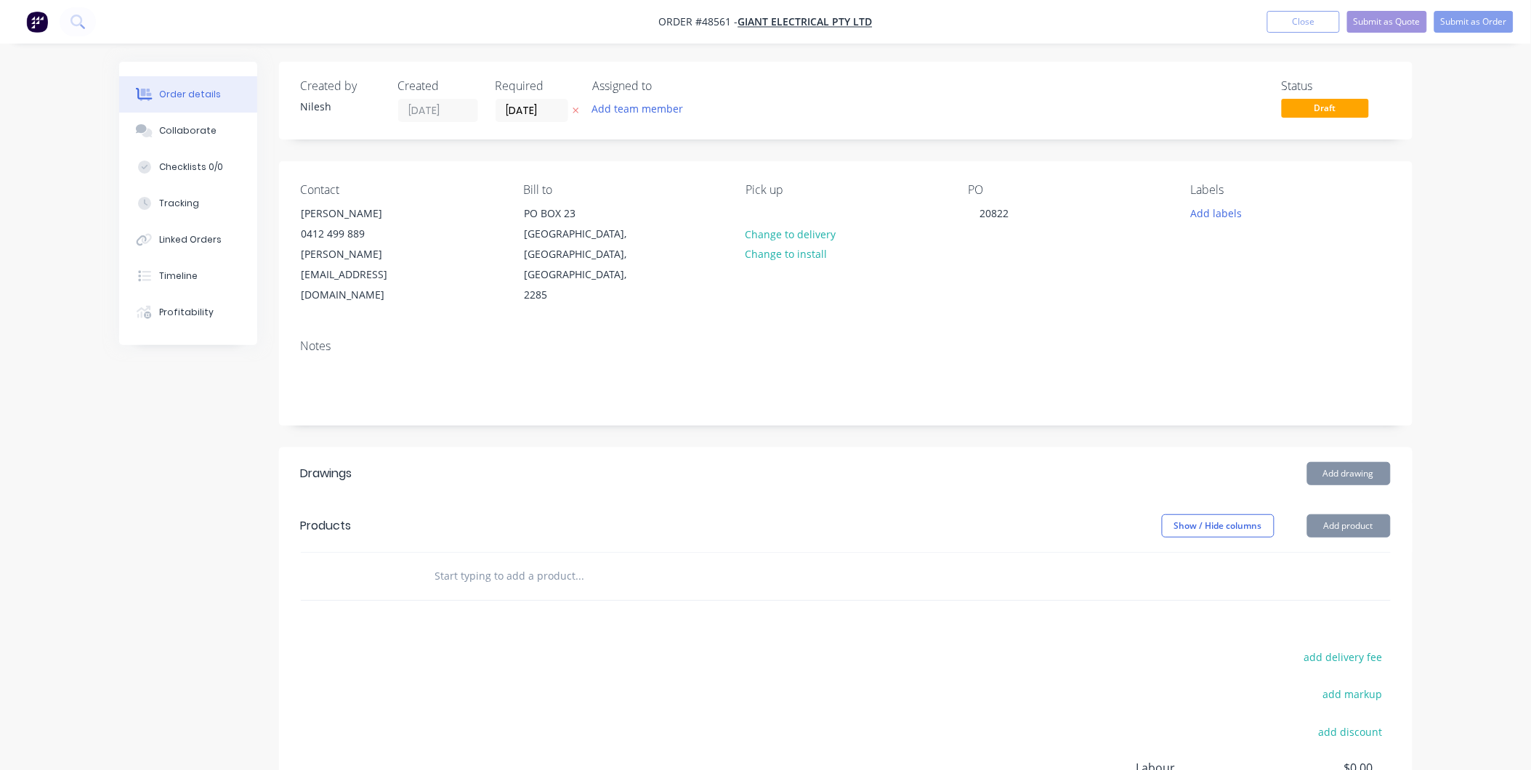
click at [1134, 222] on div "PO 20822" at bounding box center [1068, 244] width 199 height 123
click at [1210, 211] on button "Add labels" at bounding box center [1216, 213] width 67 height 20
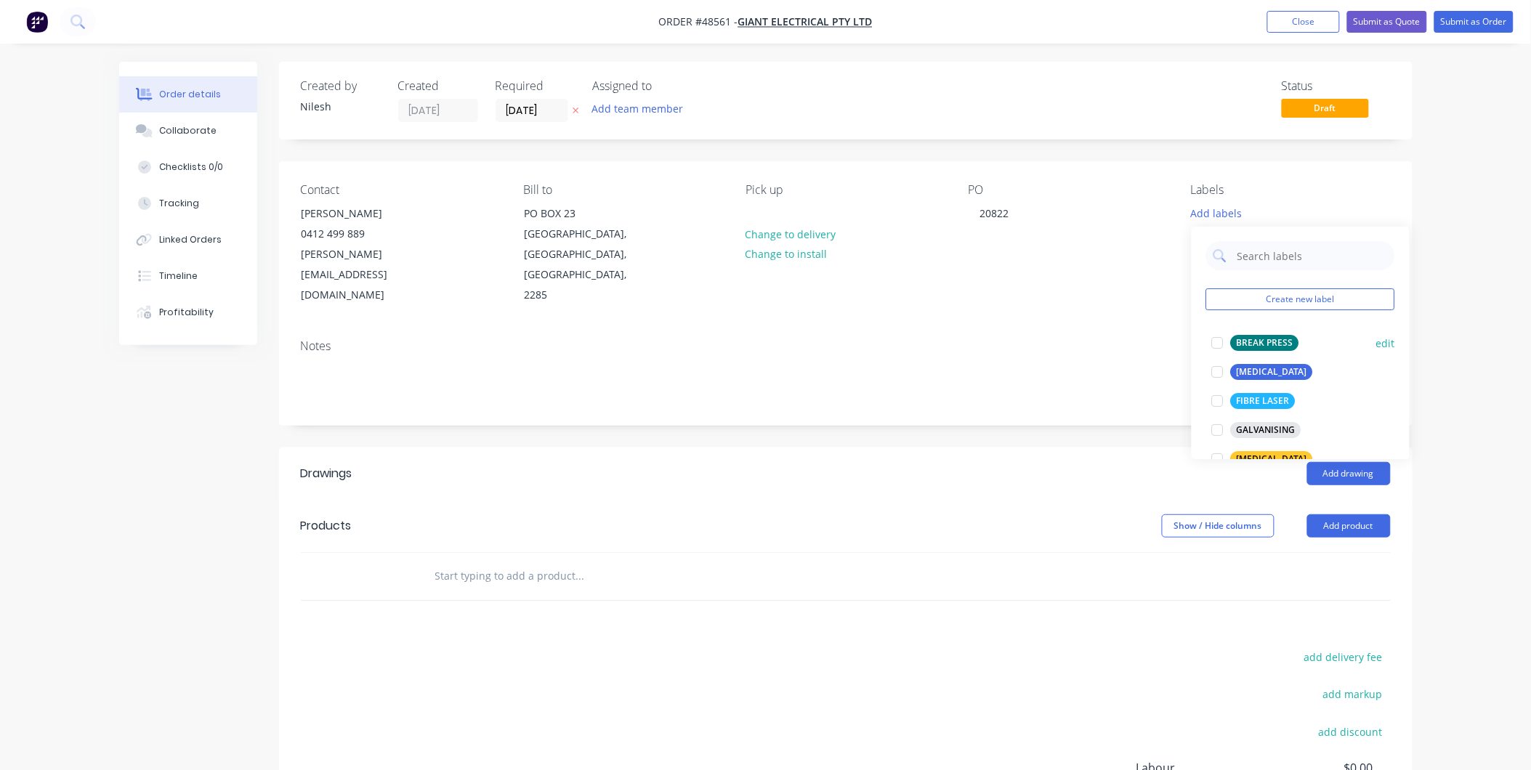
click at [1266, 342] on div "BREAK PRESS" at bounding box center [1265, 343] width 68 height 16
click at [1243, 365] on div "[MEDICAL_DATA]" at bounding box center [1272, 365] width 82 height 16
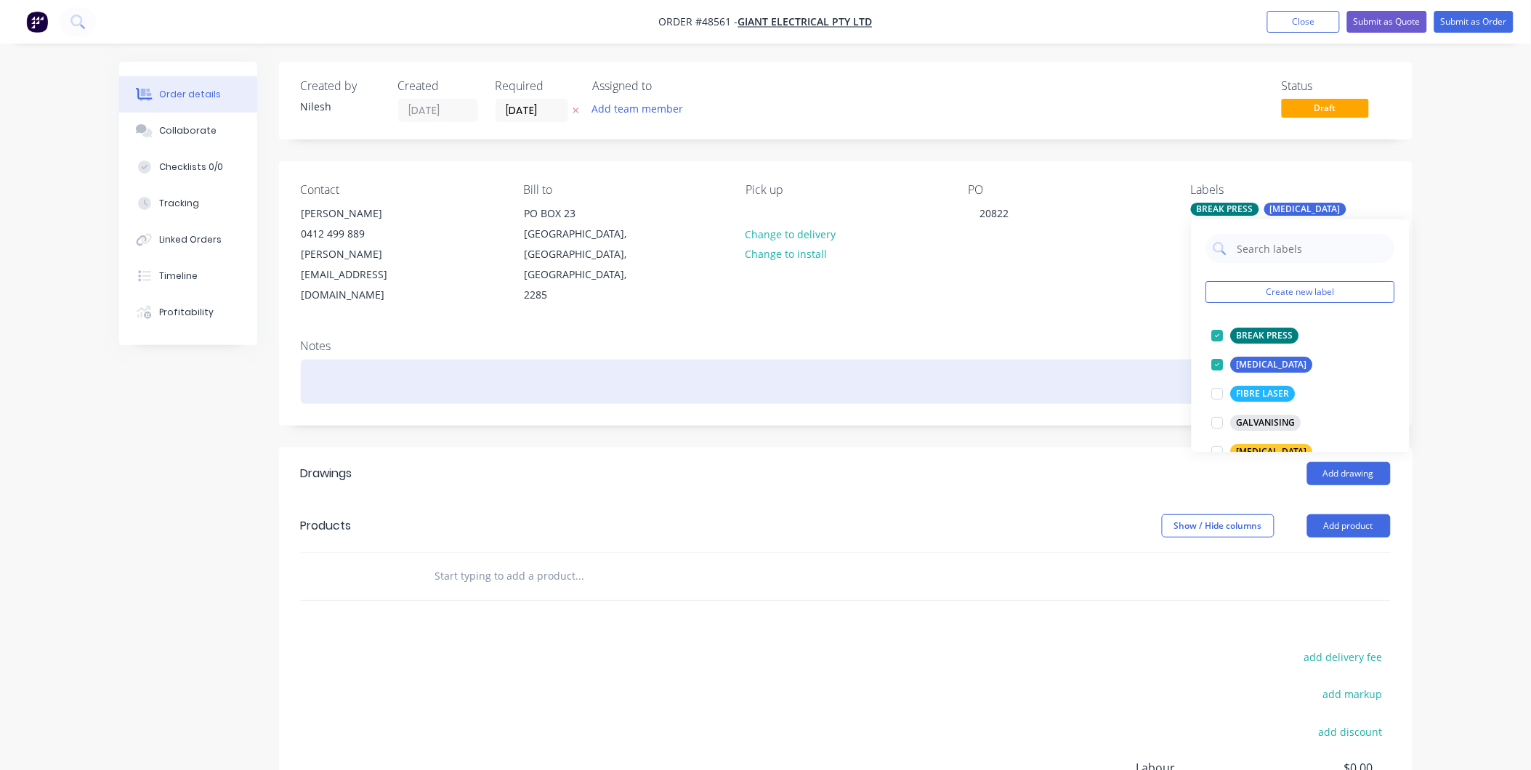
click at [1033, 360] on div at bounding box center [846, 382] width 1090 height 44
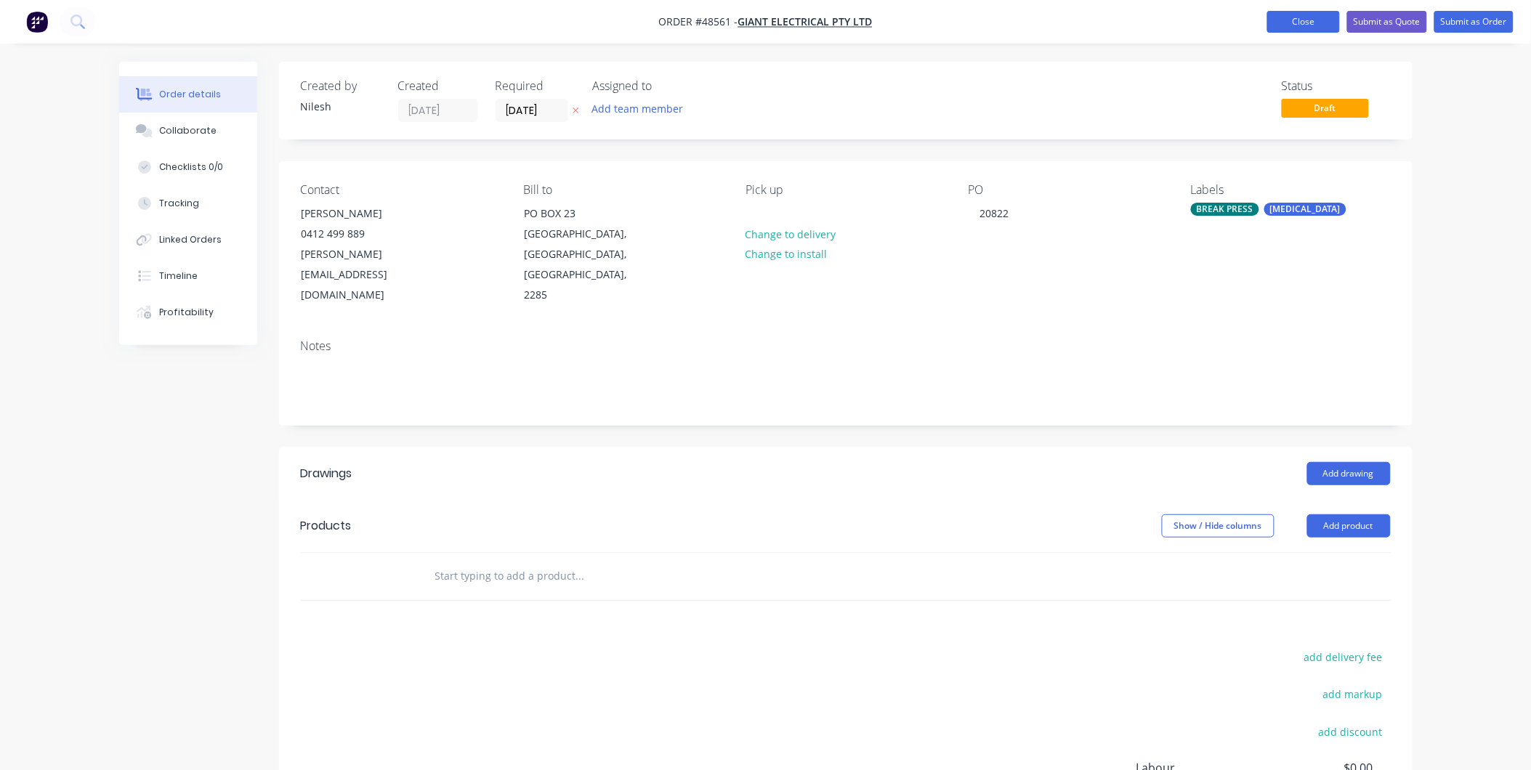
click at [1281, 15] on button "Close" at bounding box center [1303, 22] width 73 height 22
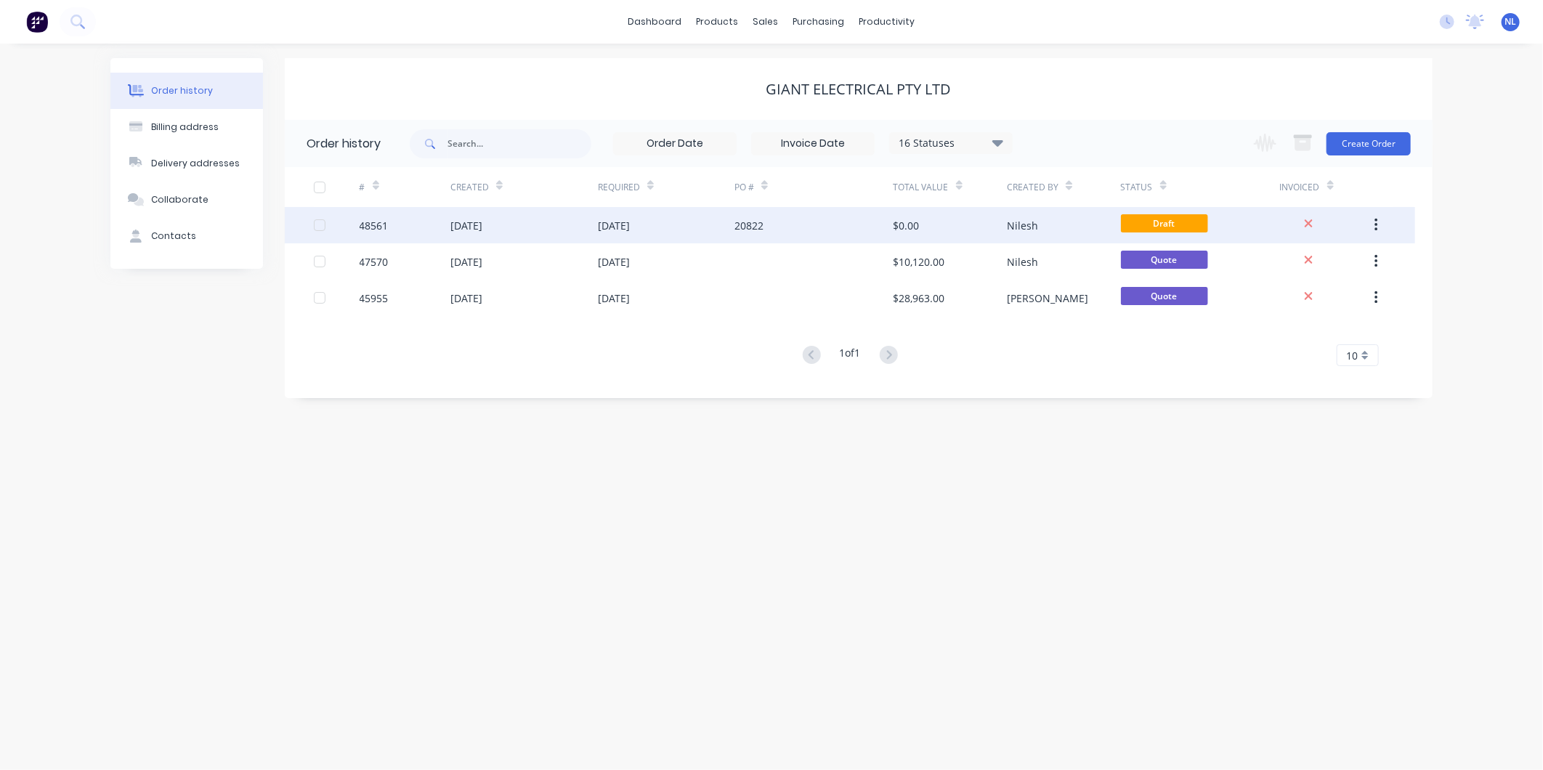
click at [1375, 216] on button "button" at bounding box center [1376, 225] width 34 height 26
click at [1312, 270] on div "Archive" at bounding box center [1325, 263] width 112 height 21
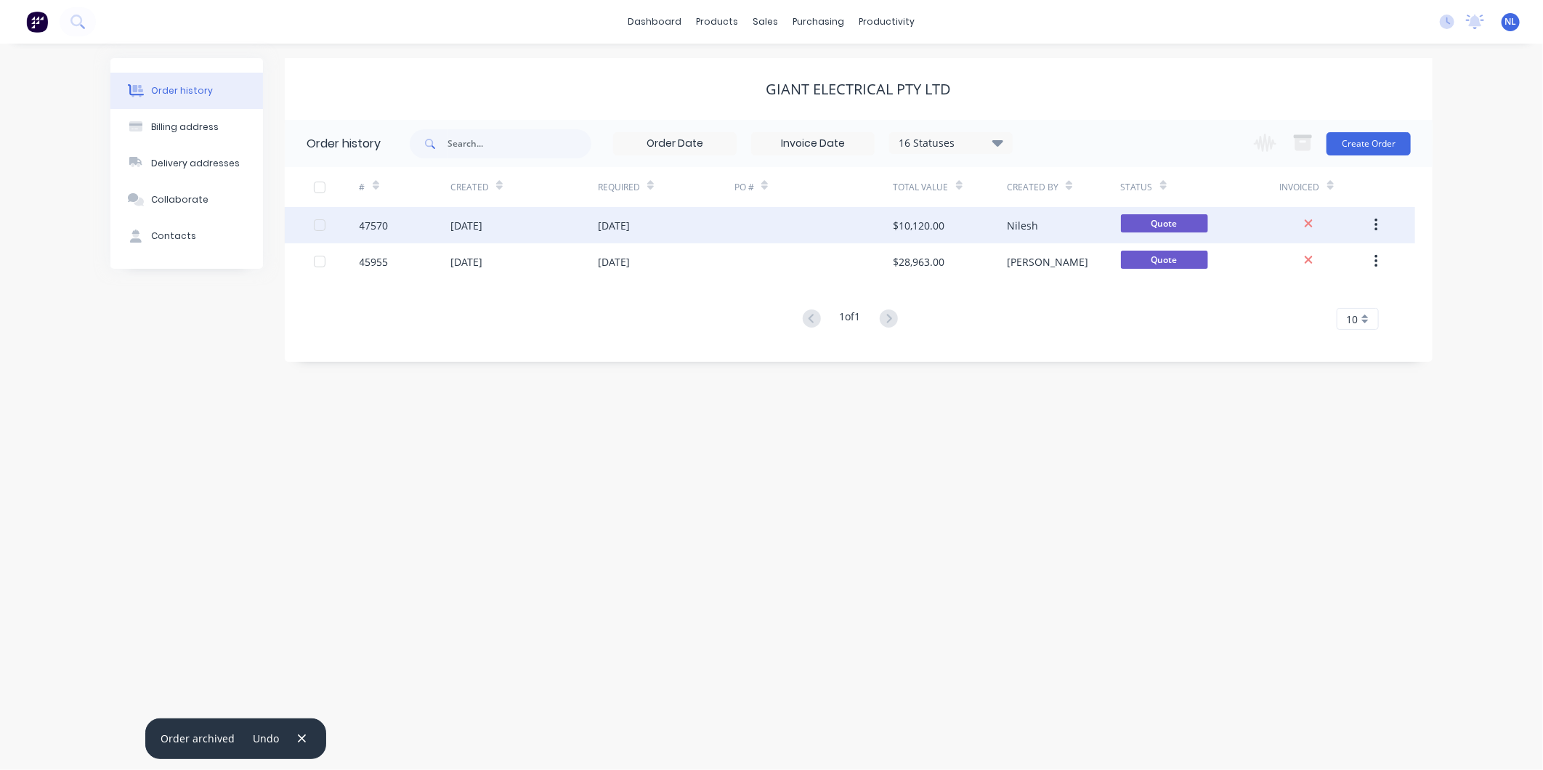
click at [1027, 224] on div "Nilesh" at bounding box center [1022, 225] width 31 height 15
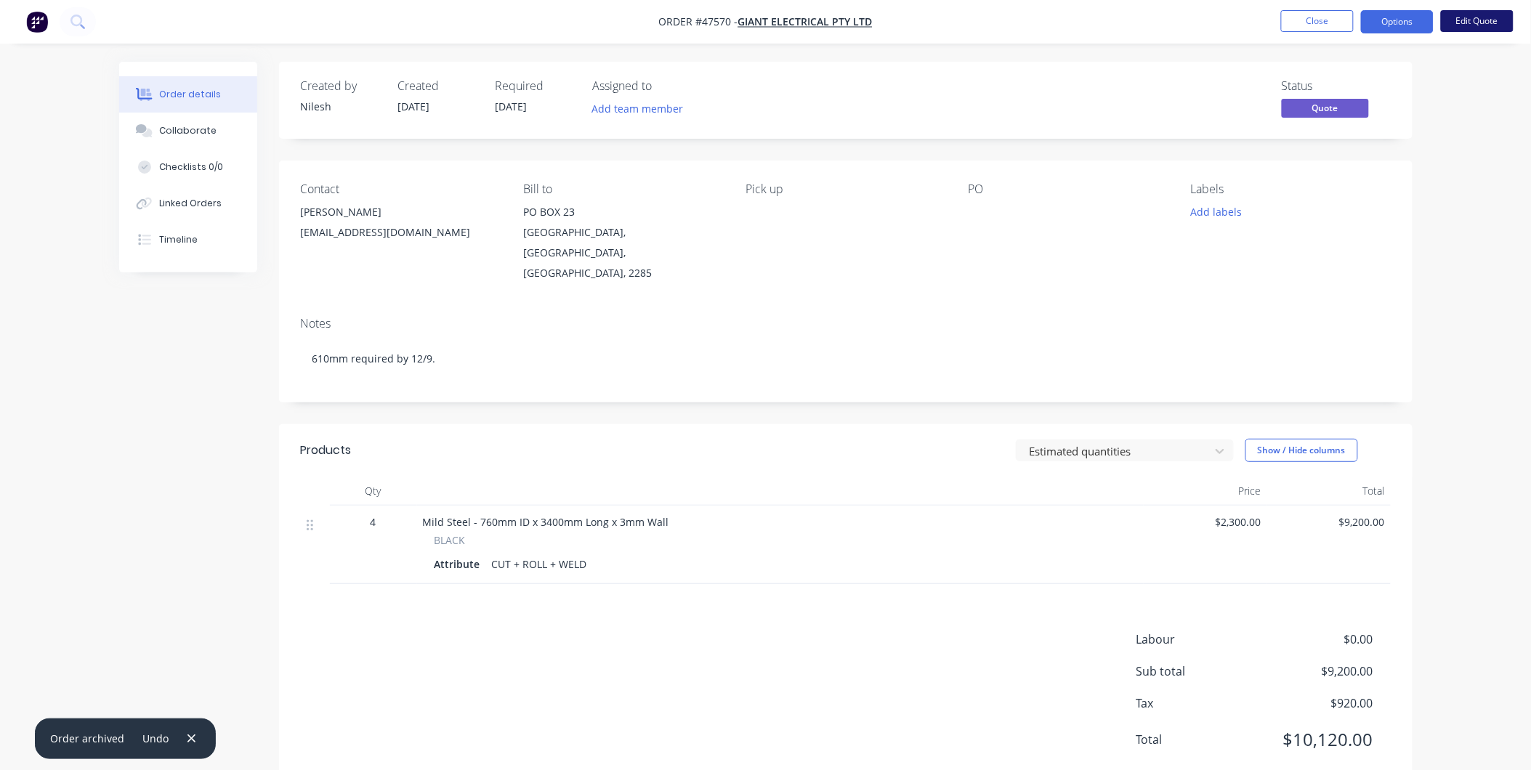
click at [1465, 23] on button "Edit Quote" at bounding box center [1477, 21] width 73 height 22
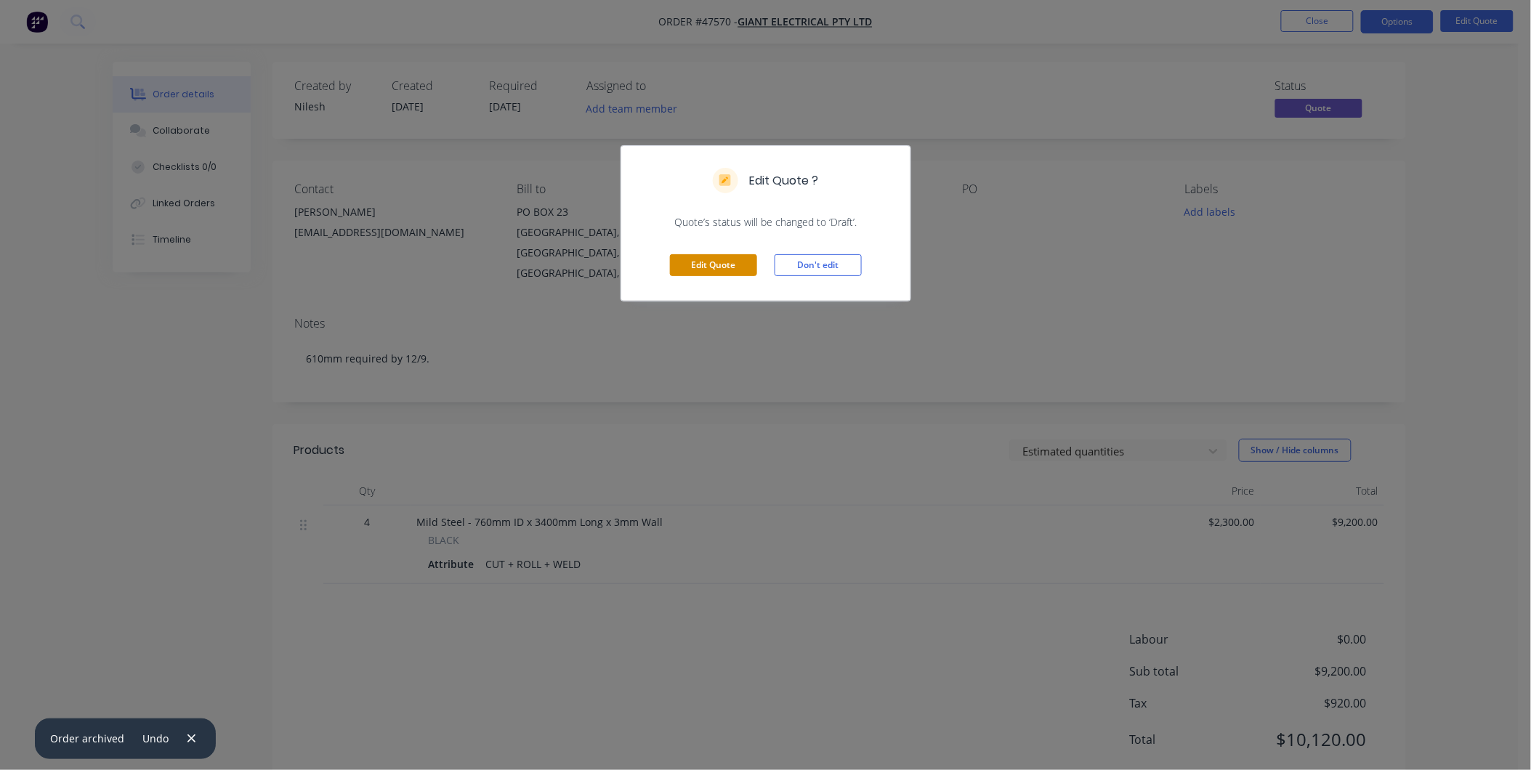
click at [700, 258] on button "Edit Quote" at bounding box center [713, 265] width 87 height 22
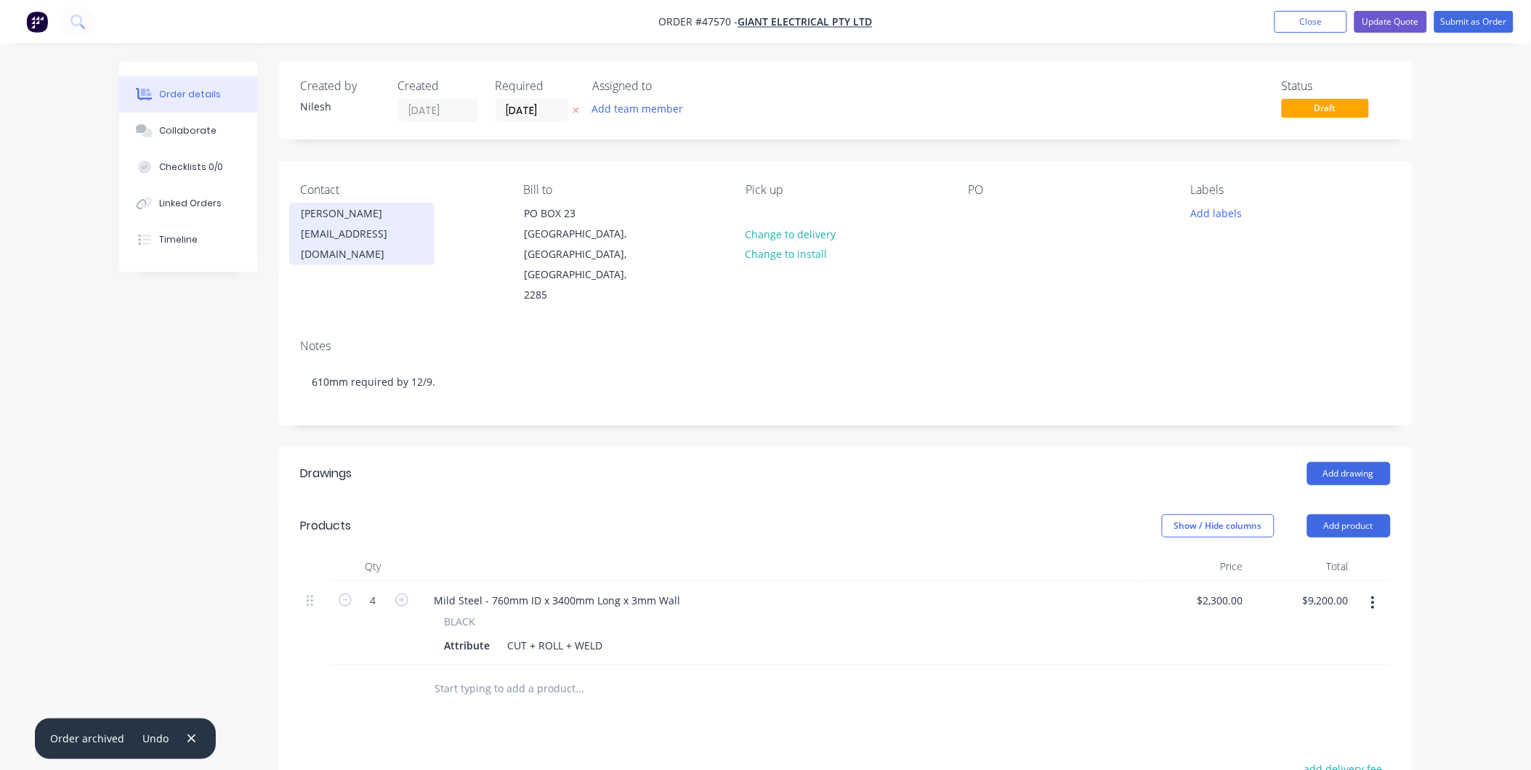
click at [376, 233] on div "[EMAIL_ADDRESS][DOMAIN_NAME]" at bounding box center [362, 244] width 121 height 41
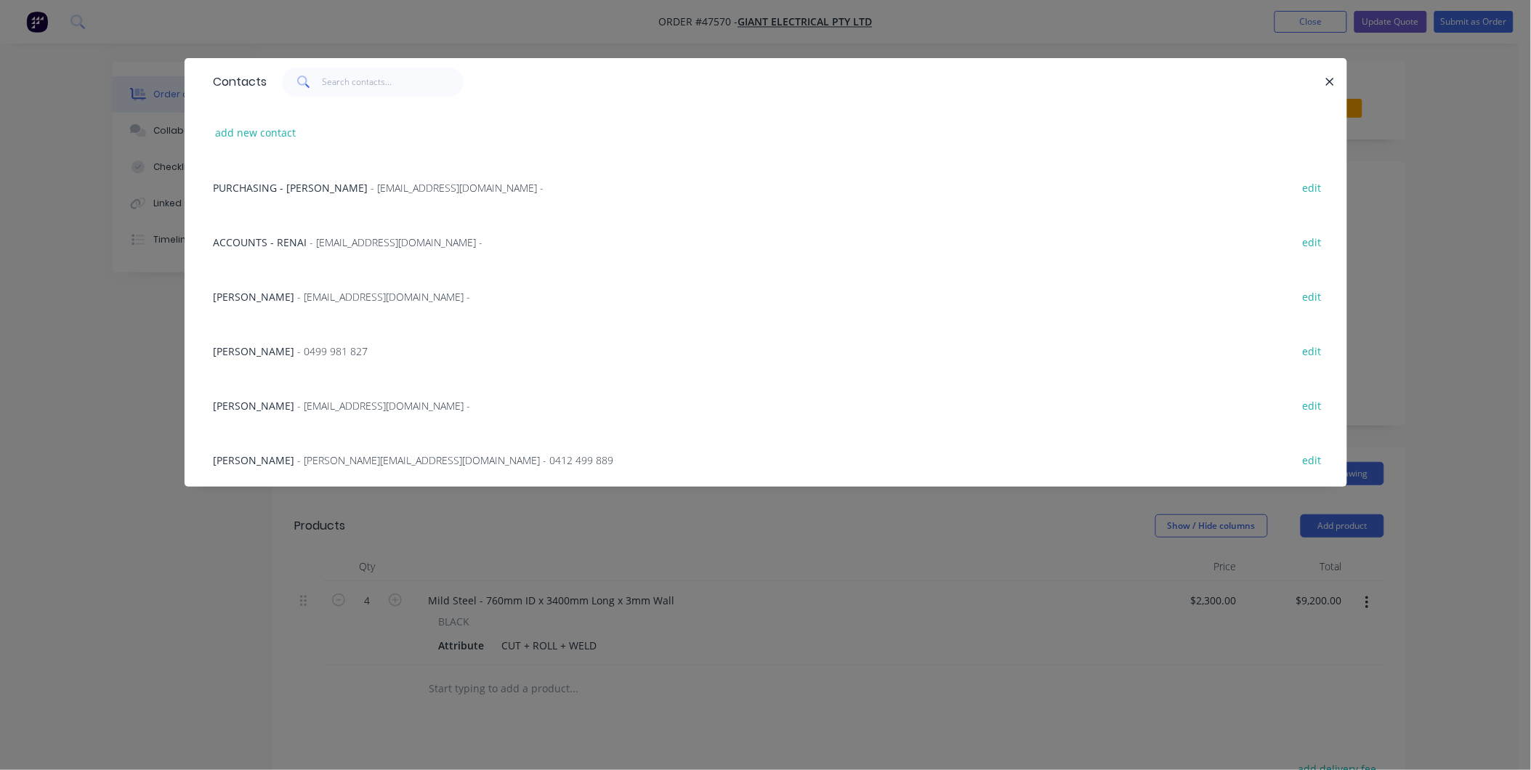
click at [340, 462] on span "- [PERSON_NAME][EMAIL_ADDRESS][DOMAIN_NAME] - 0412 499 889" at bounding box center [456, 460] width 316 height 14
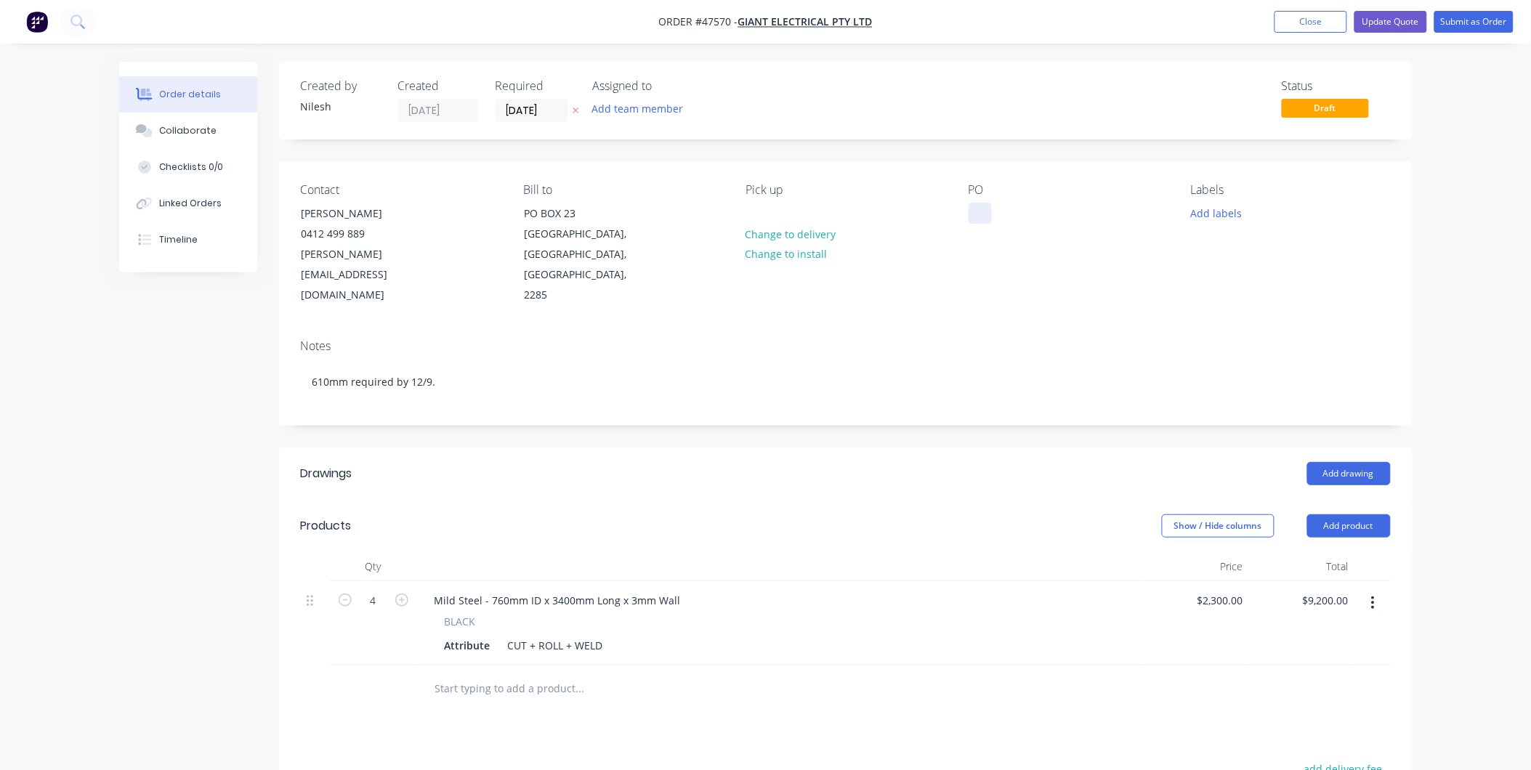
click at [979, 220] on div at bounding box center [980, 213] width 23 height 21
paste div
click at [1064, 208] on div "PO 20822" at bounding box center [1068, 244] width 199 height 123
click at [651, 107] on button "Add team member" at bounding box center [637, 109] width 107 height 20
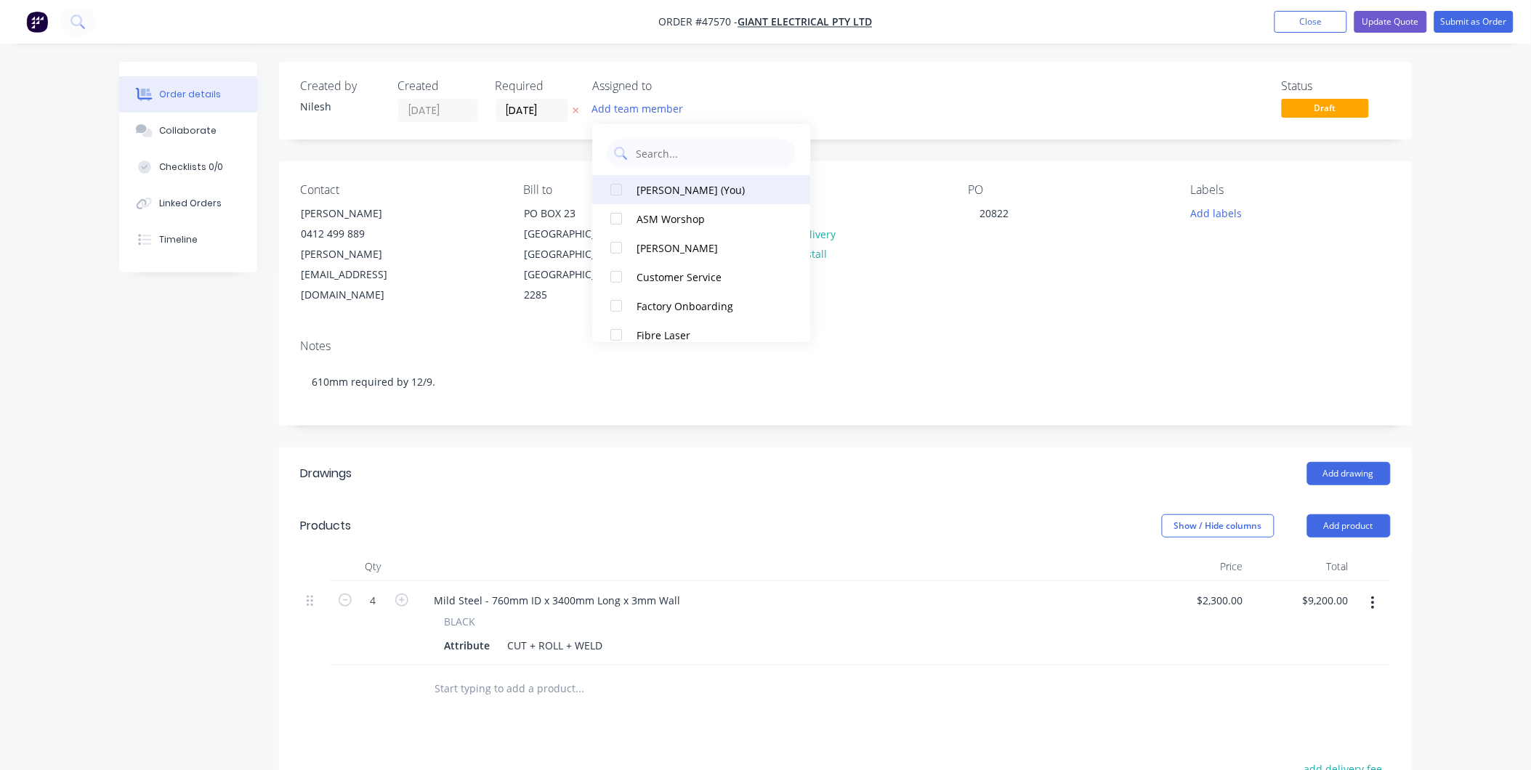
click at [667, 191] on div "[PERSON_NAME] (You)" at bounding box center [709, 189] width 145 height 15
click at [544, 102] on input "[DATE]" at bounding box center [531, 111] width 71 height 22
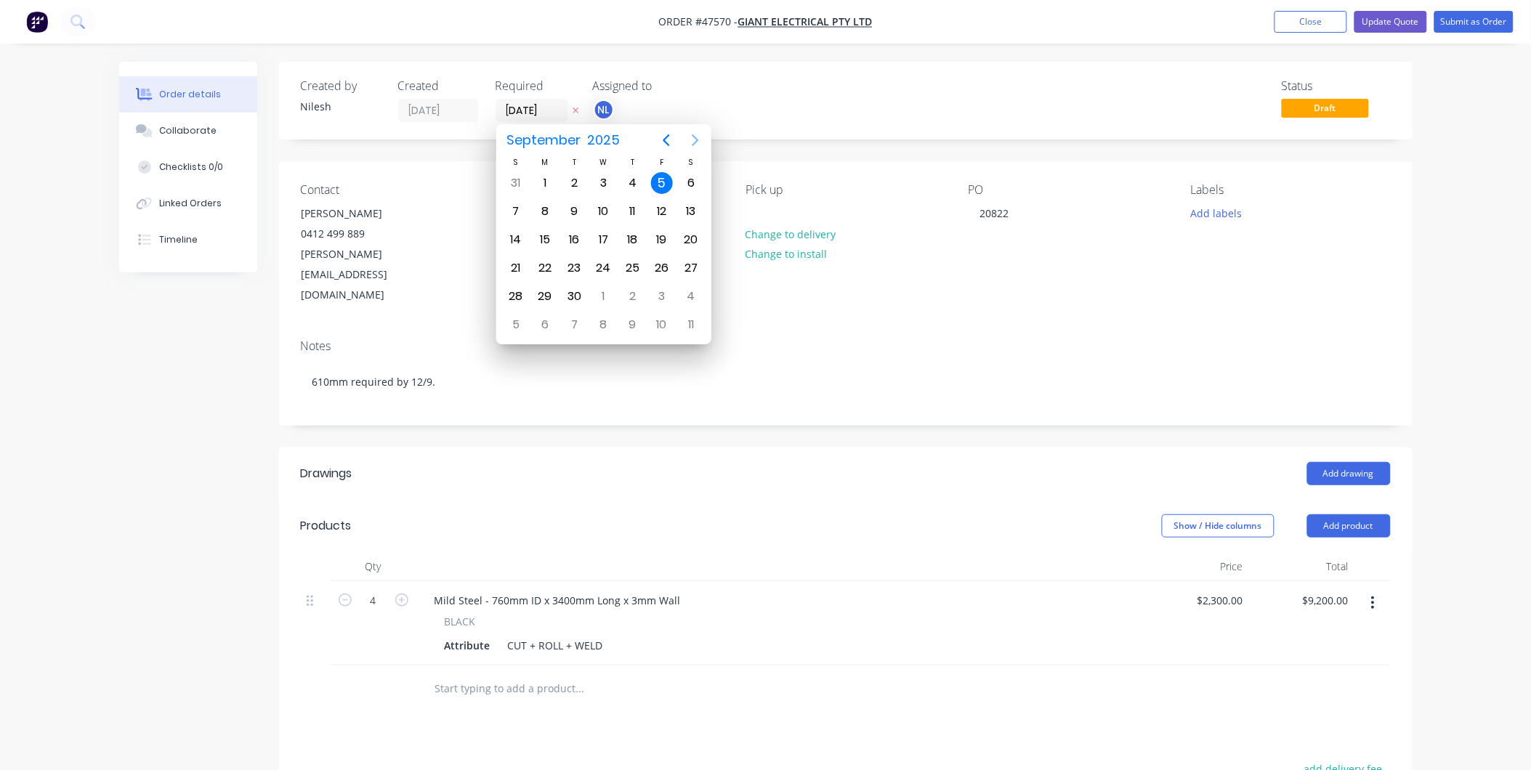
click at [694, 141] on icon "Next page" at bounding box center [695, 140] width 17 height 17
click at [641, 294] on div "30" at bounding box center [633, 297] width 22 height 22
type input "[DATE]"
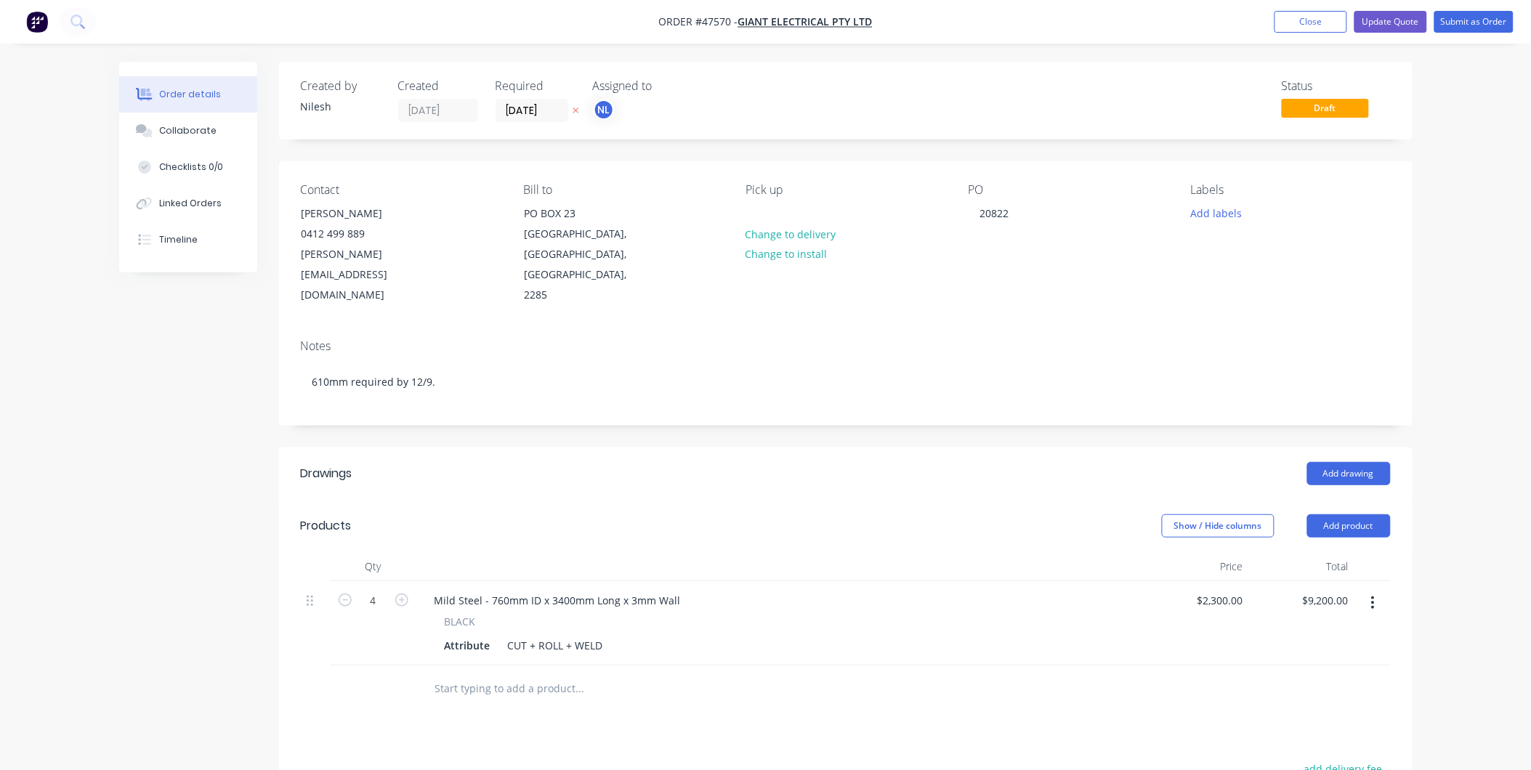
click at [859, 131] on div "Created by [PERSON_NAME] Created [DATE] Required [DATE] Assigned to NL Status D…" at bounding box center [846, 101] width 1134 height 78
click at [1209, 221] on button "Add labels" at bounding box center [1216, 213] width 67 height 20
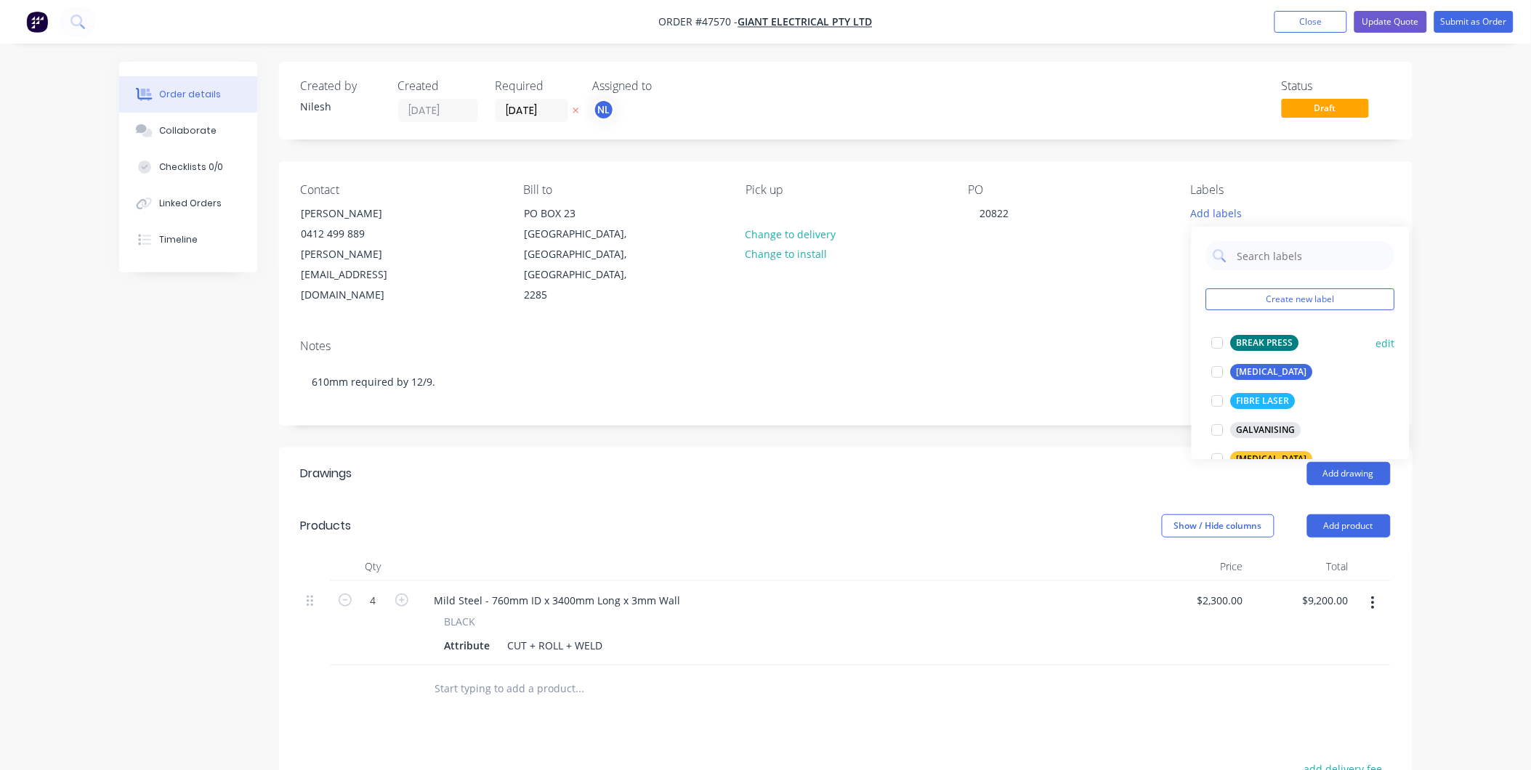
click at [1227, 340] on div at bounding box center [1217, 342] width 29 height 29
click at [1222, 363] on div at bounding box center [1217, 364] width 29 height 29
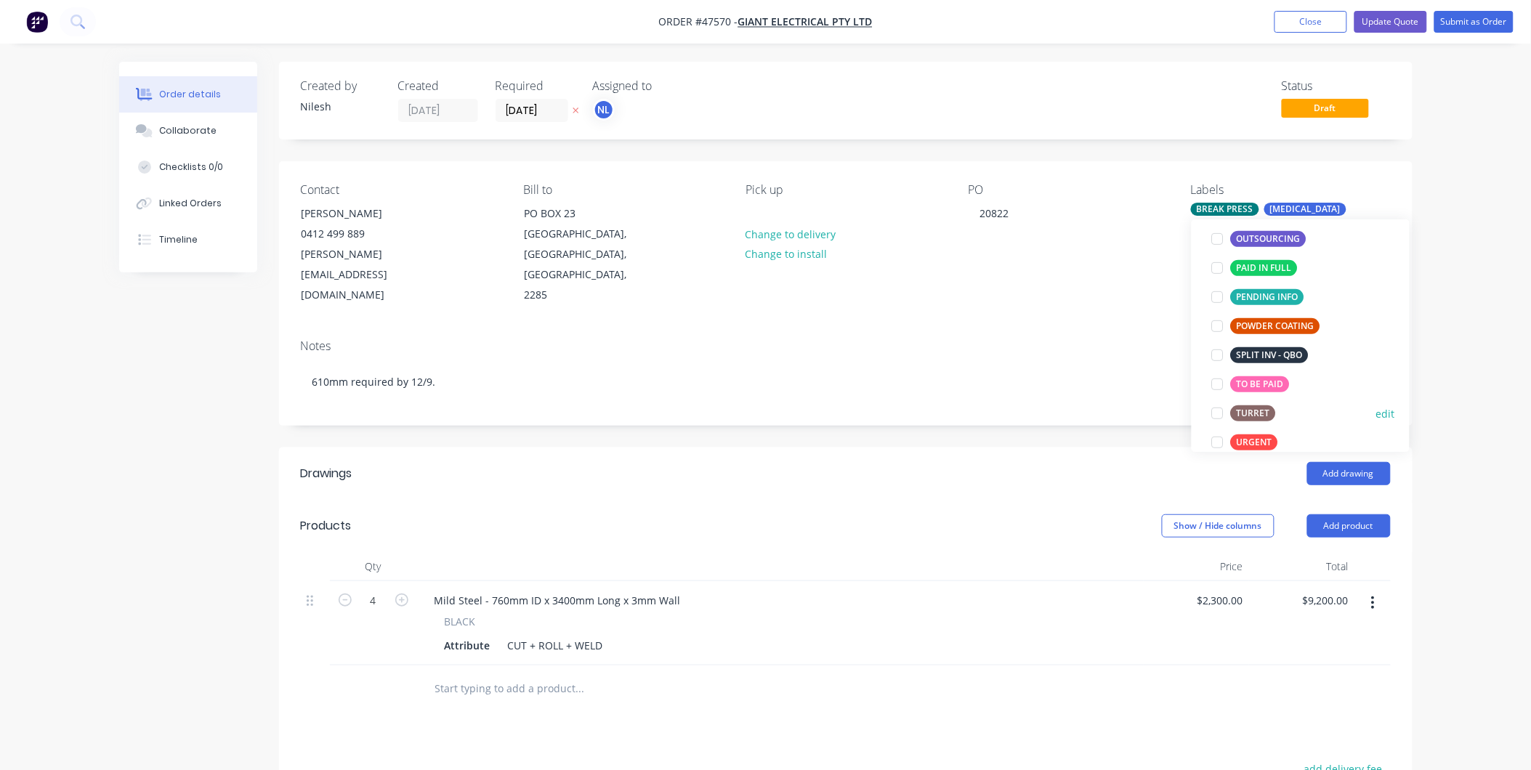
scroll to position [291, 0]
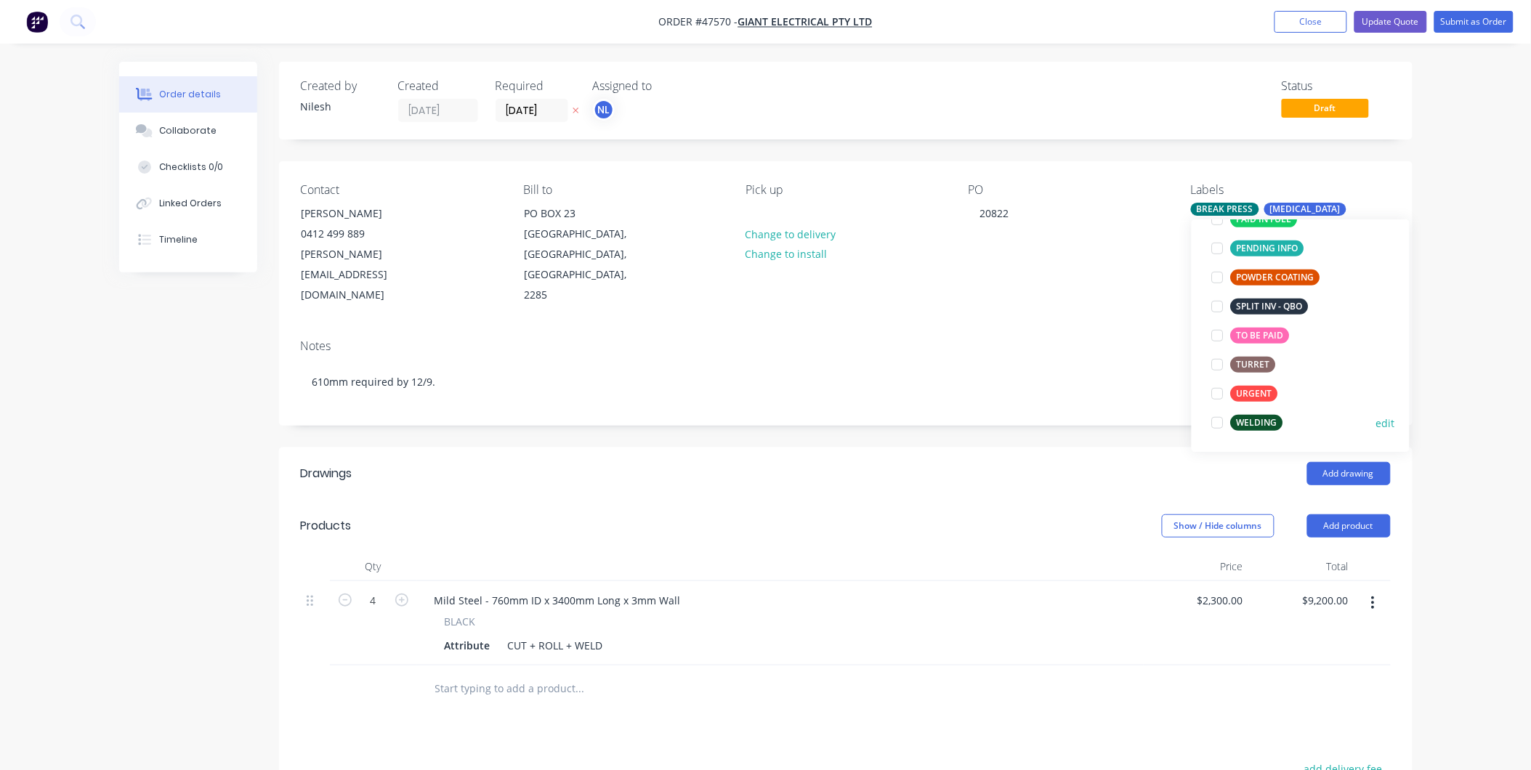
click at [1273, 419] on div "WELDING" at bounding box center [1257, 423] width 52 height 16
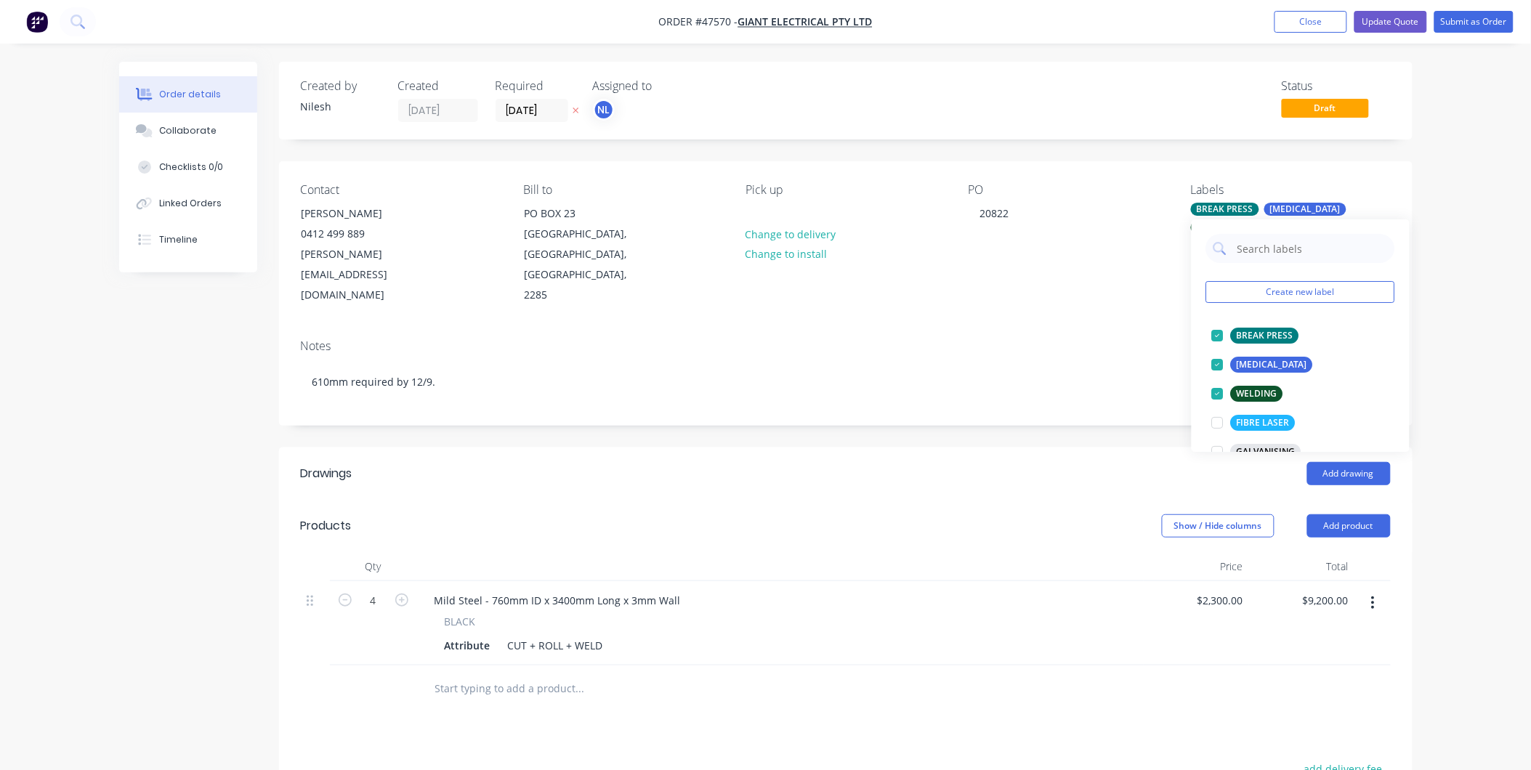
click at [1025, 279] on div "Contact [PERSON_NAME] [PHONE_NUMBER] [PERSON_NAME][EMAIL_ADDRESS][DOMAIN_NAME] …" at bounding box center [846, 244] width 1134 height 166
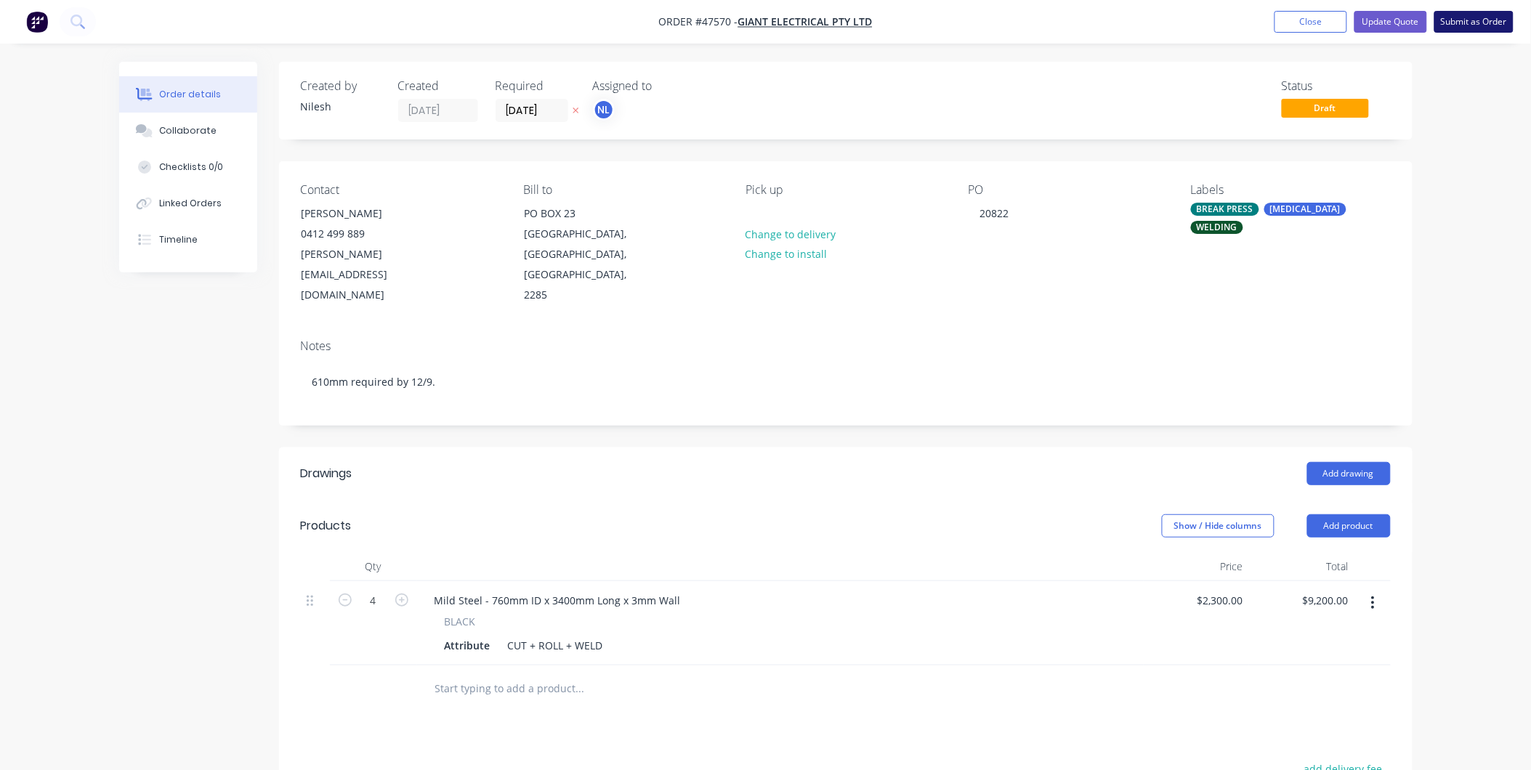
click at [1468, 28] on button "Submit as Order" at bounding box center [1473, 22] width 79 height 22
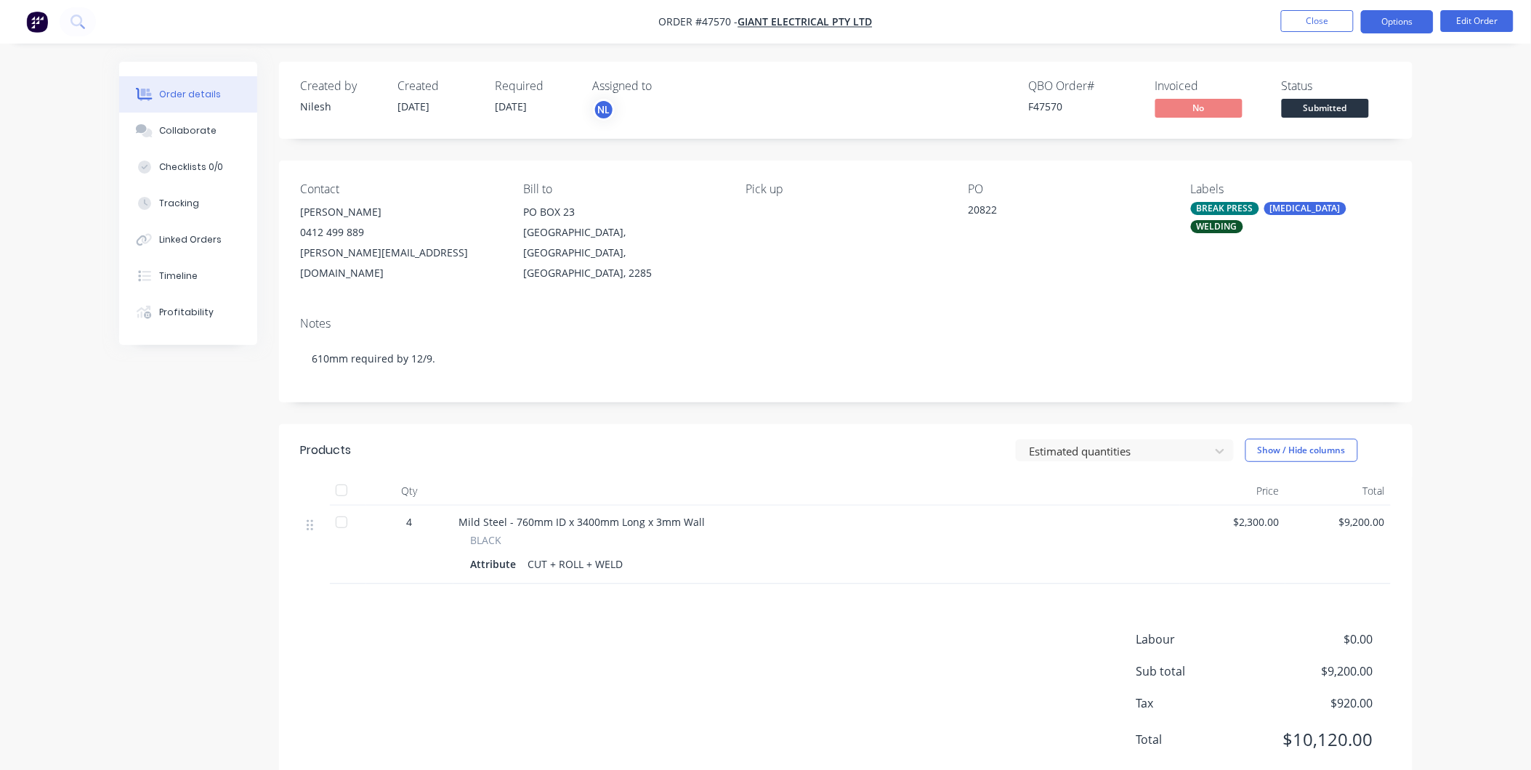
click at [1391, 23] on button "Options" at bounding box center [1397, 21] width 73 height 23
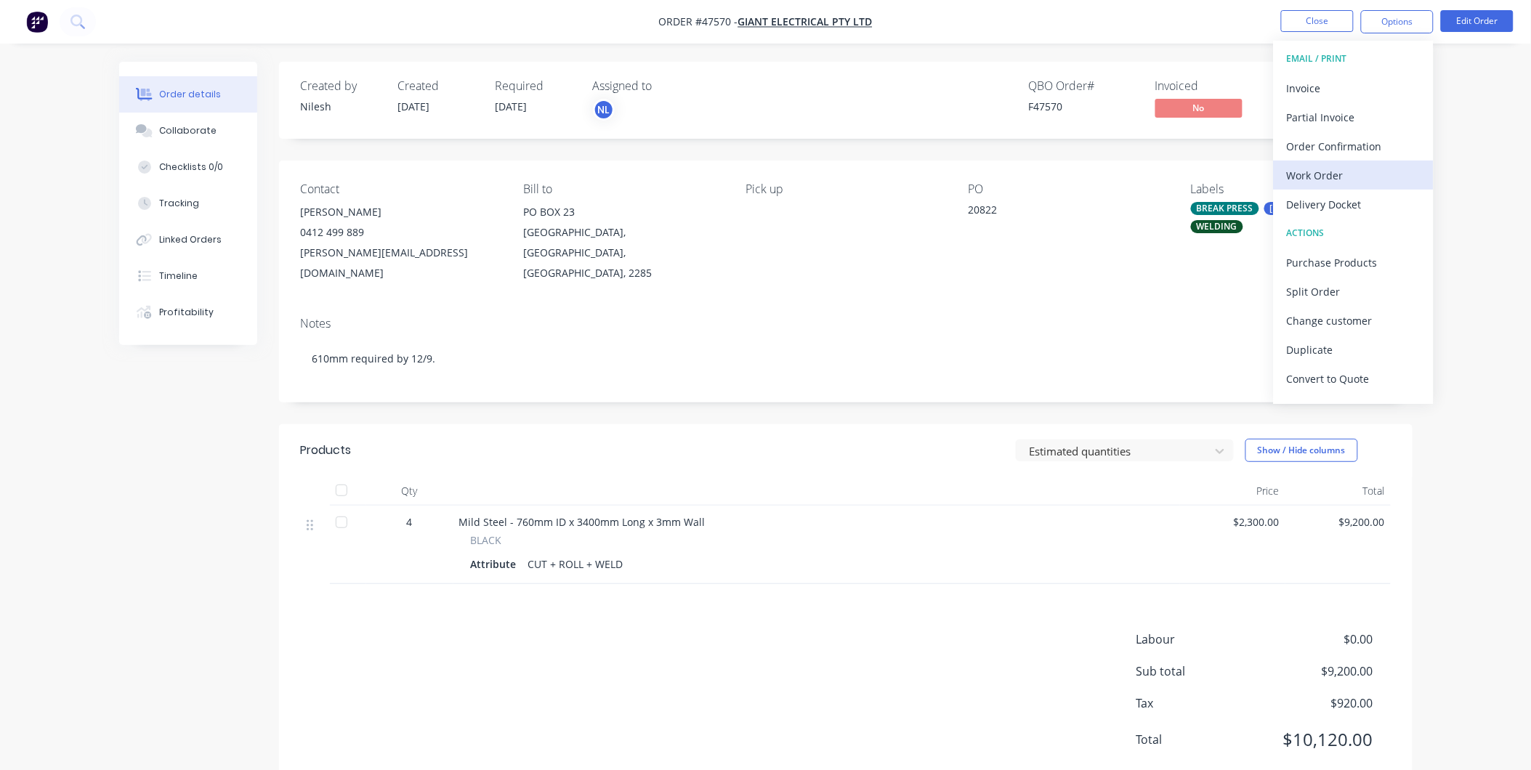
click at [1336, 170] on div "Work Order" at bounding box center [1354, 175] width 134 height 21
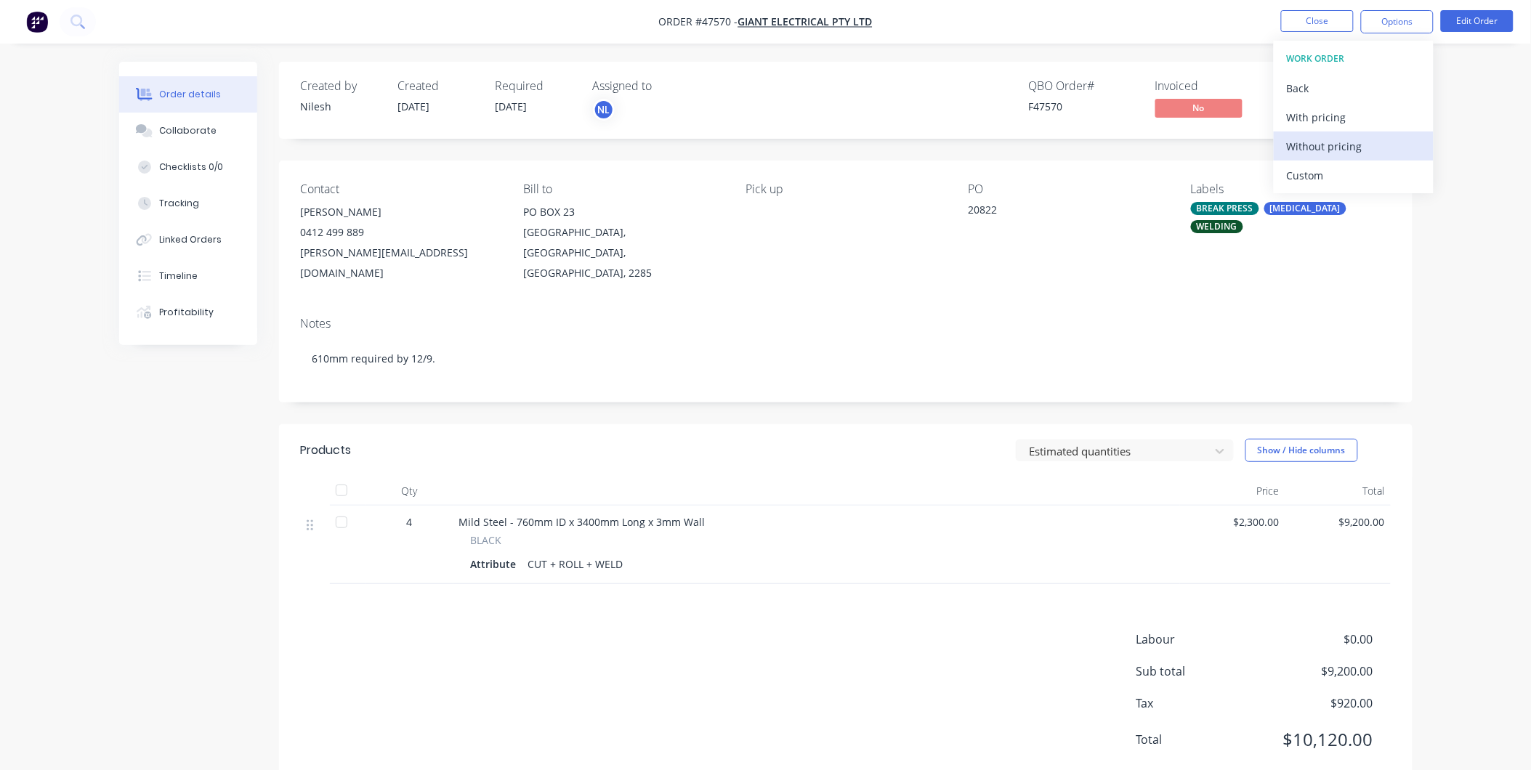
click at [1341, 146] on div "Without pricing" at bounding box center [1354, 146] width 134 height 21
